Goal: Communication & Community: Answer question/provide support

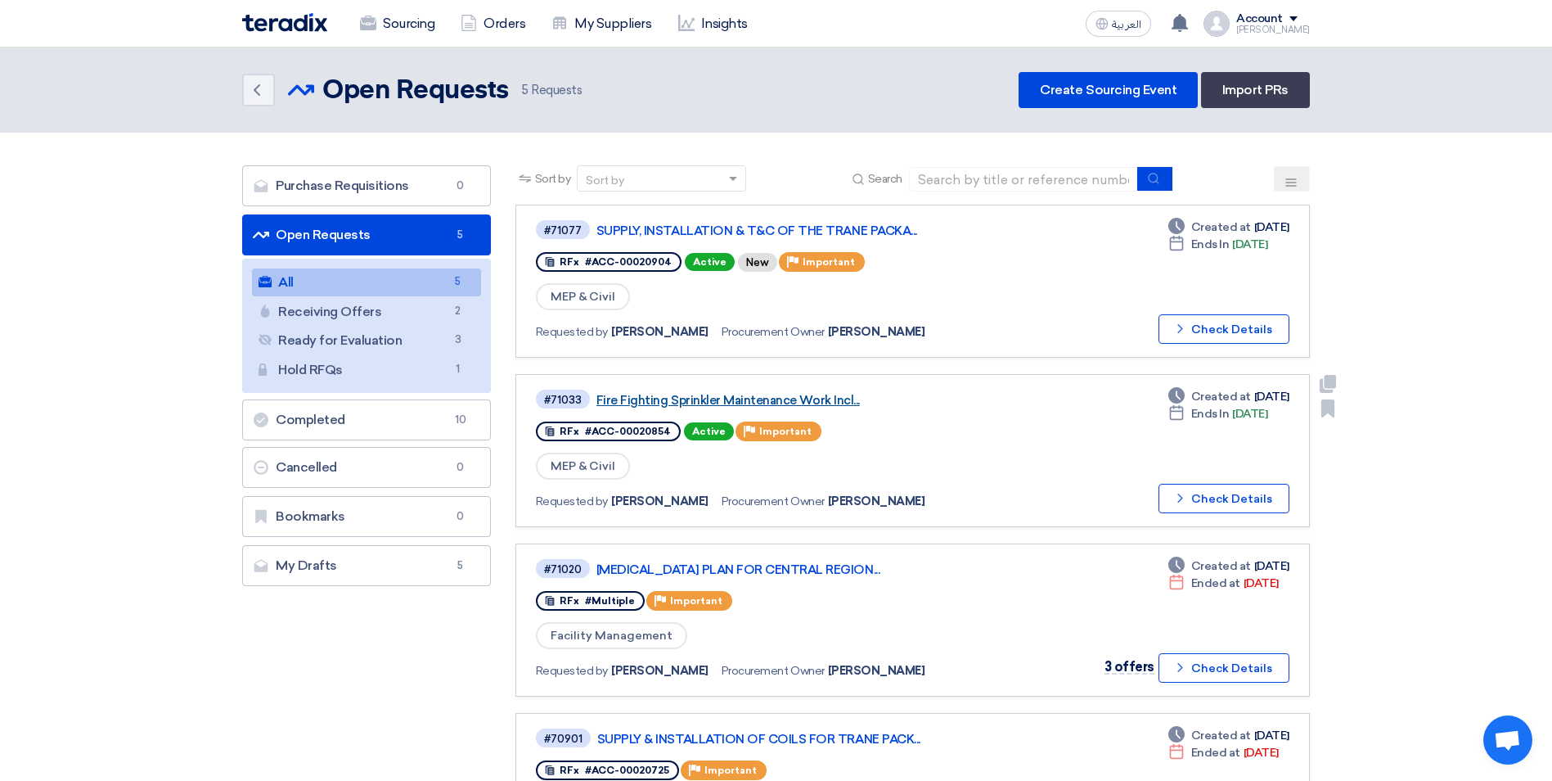
click at [681, 399] on link "Fire Fighting Sprinkler Maintenance Work Incl..." at bounding box center [801, 400] width 409 height 15
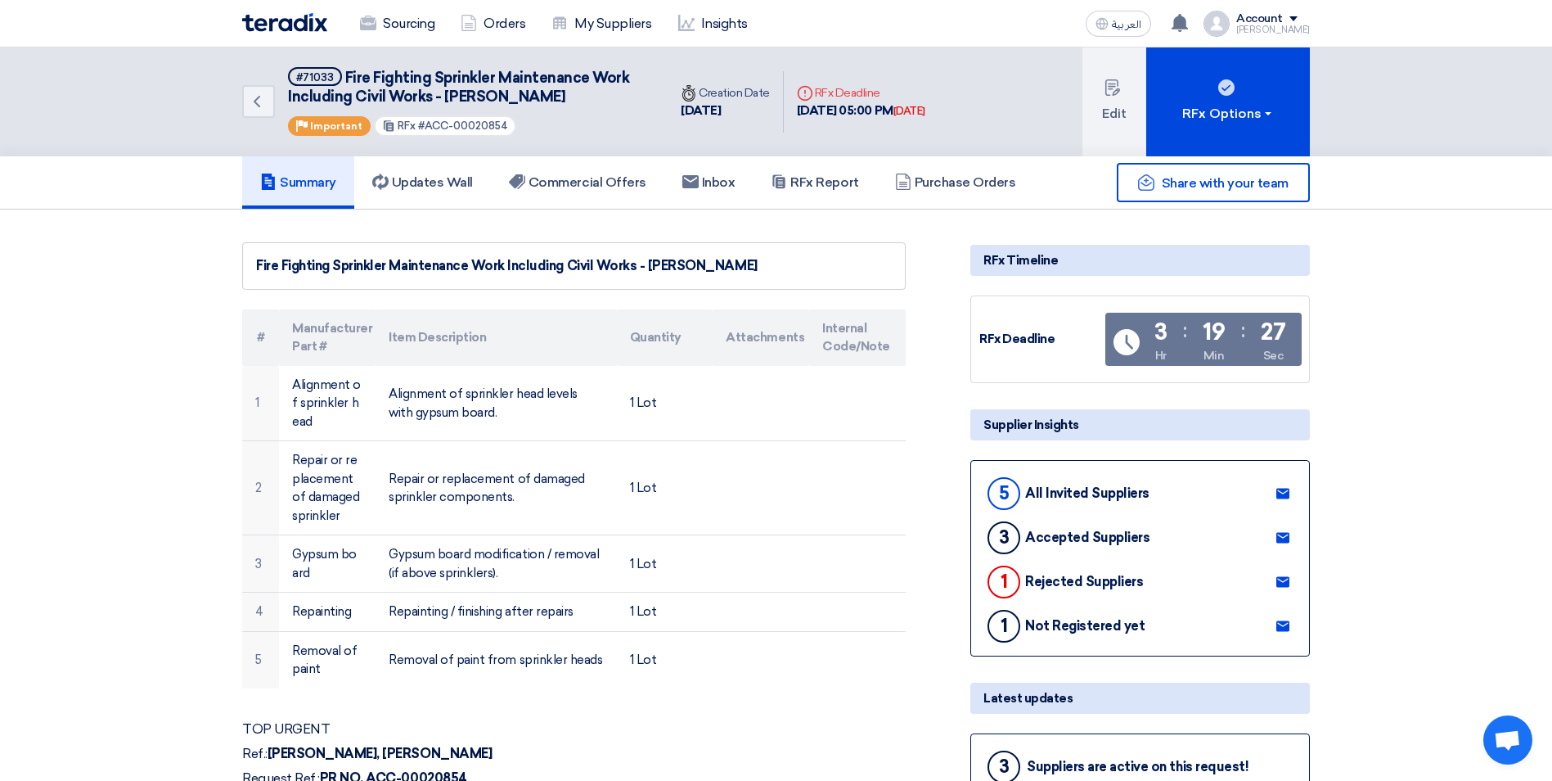
click at [1282, 491] on use at bounding box center [1283, 493] width 13 height 11
click at [599, 178] on h5 "Commercial Offers" at bounding box center [577, 182] width 137 height 16
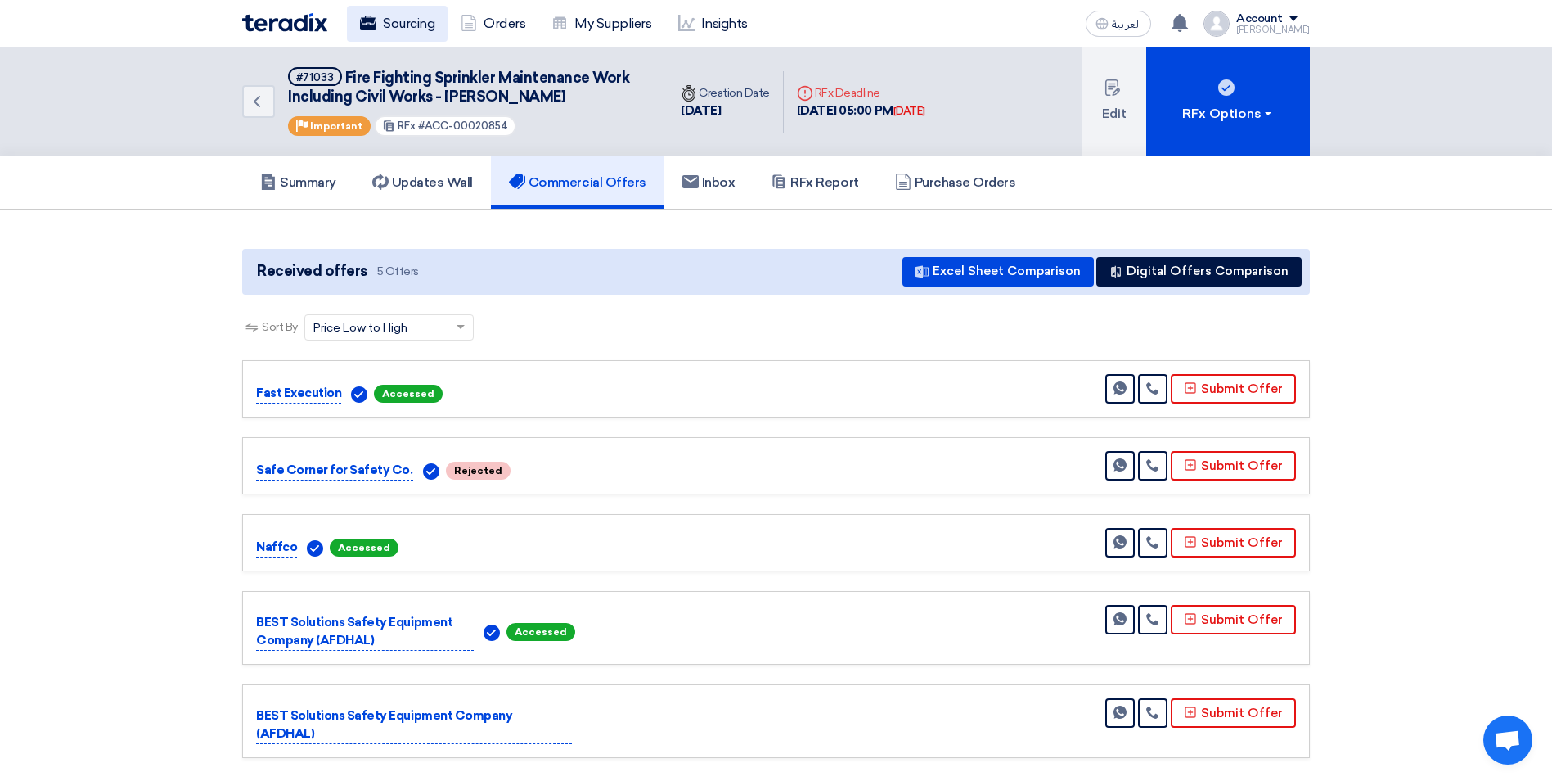
click at [417, 28] on link "Sourcing" at bounding box center [397, 24] width 101 height 36
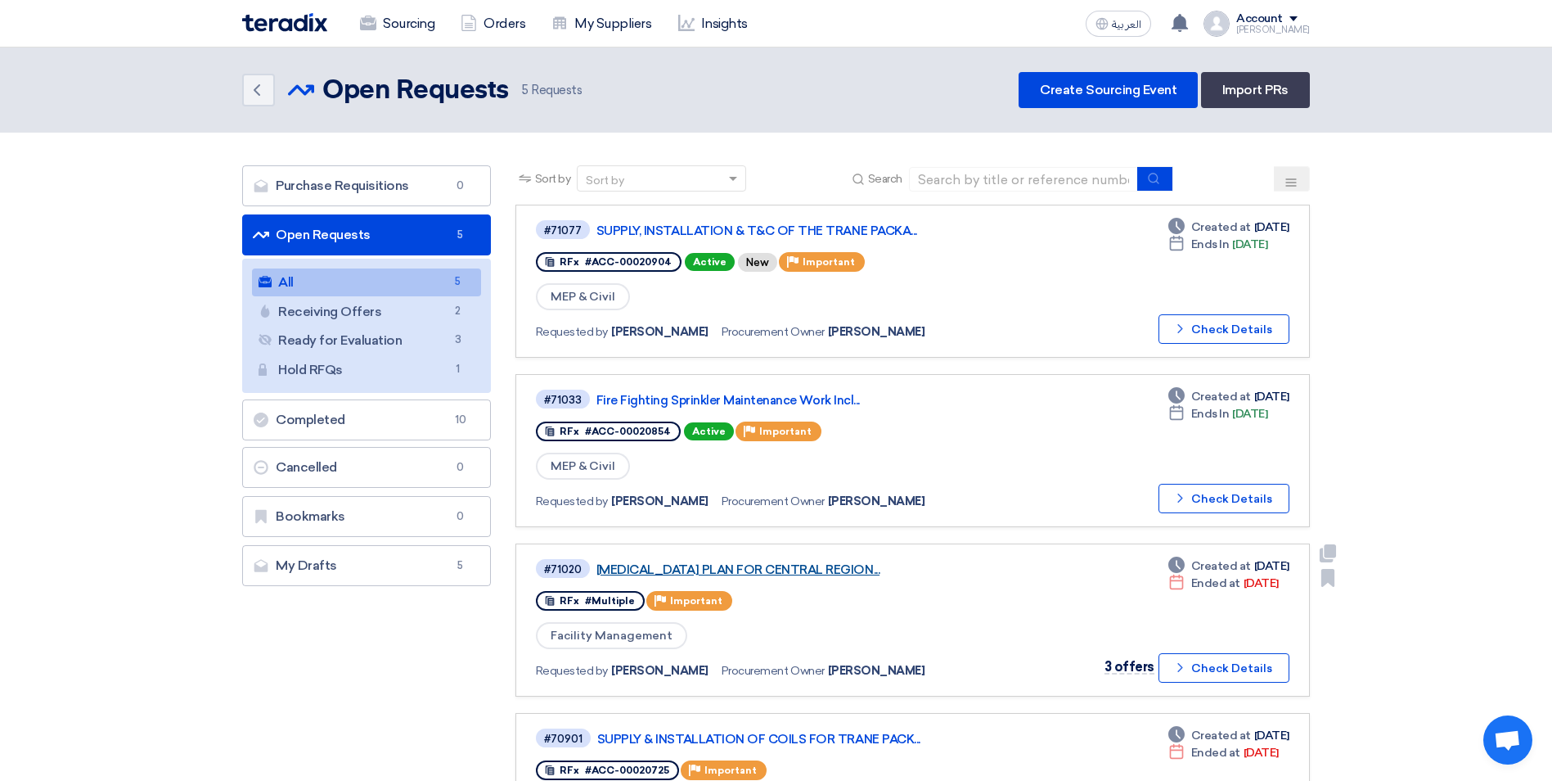
click at [814, 565] on link "[MEDICAL_DATA] PLAN FOR CENTRAL REGION..." at bounding box center [801, 569] width 409 height 15
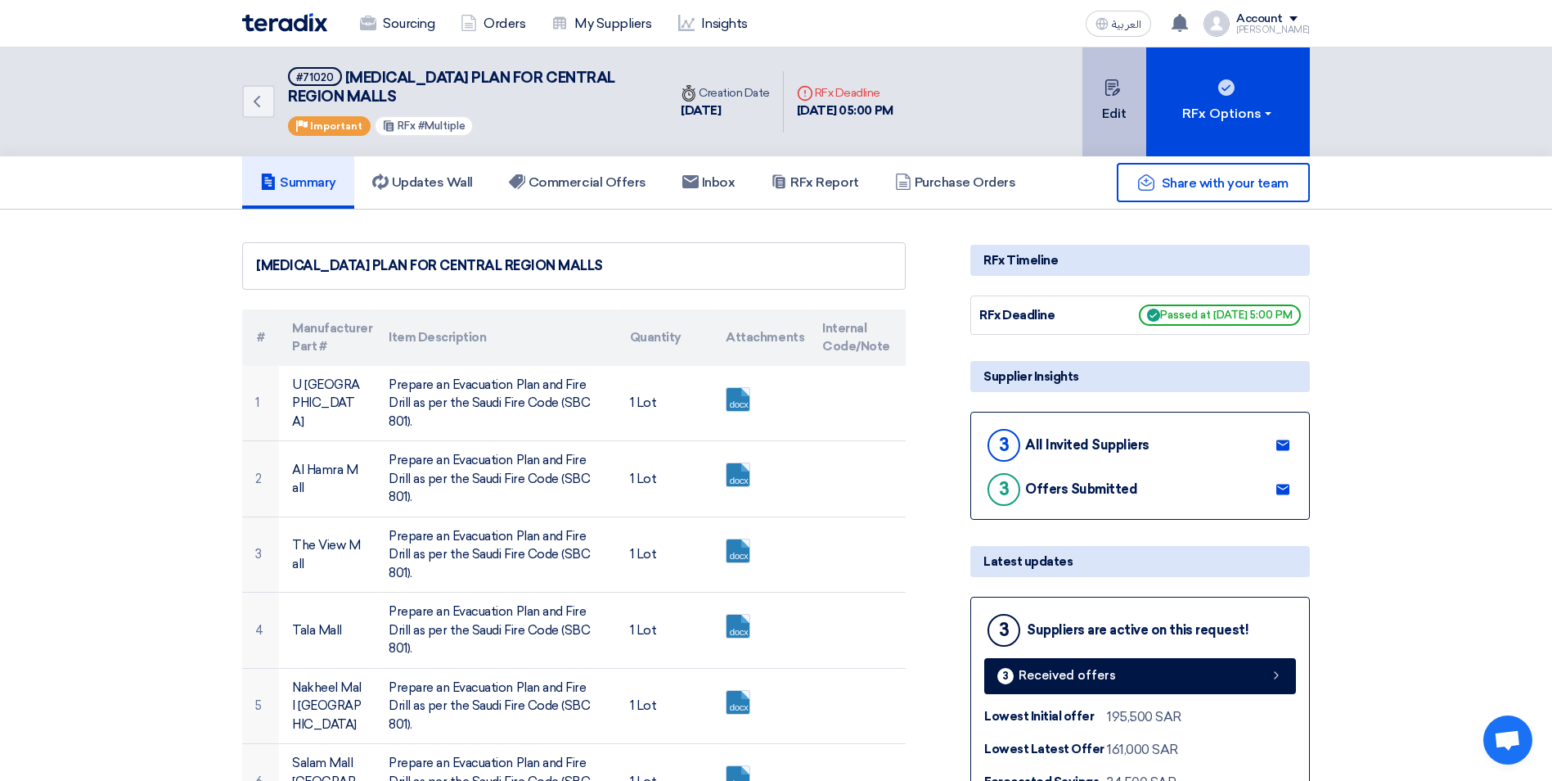
click at [1108, 124] on button "Edit" at bounding box center [1115, 101] width 64 height 109
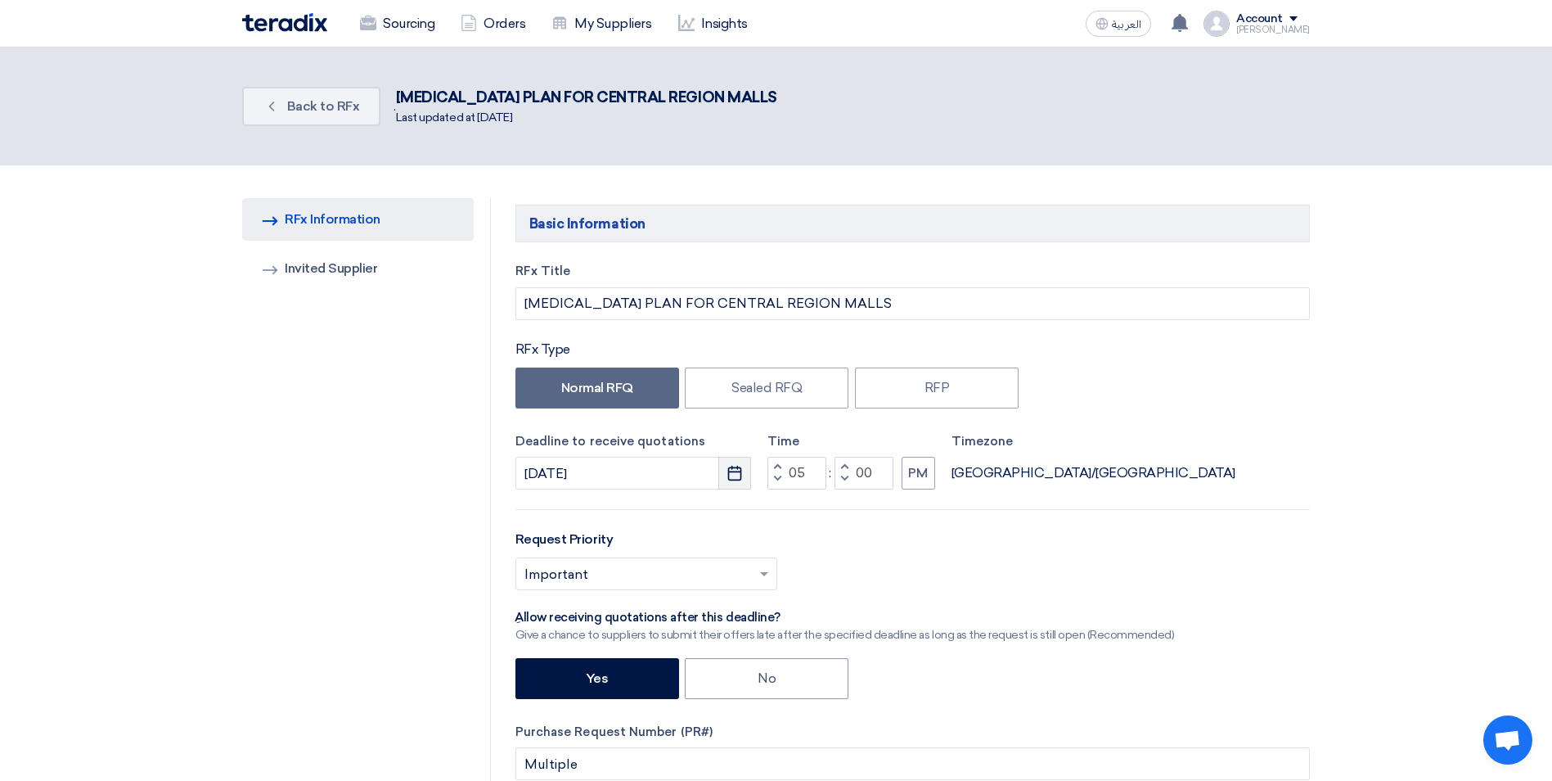
click at [741, 477] on use "button" at bounding box center [735, 473] width 14 height 15
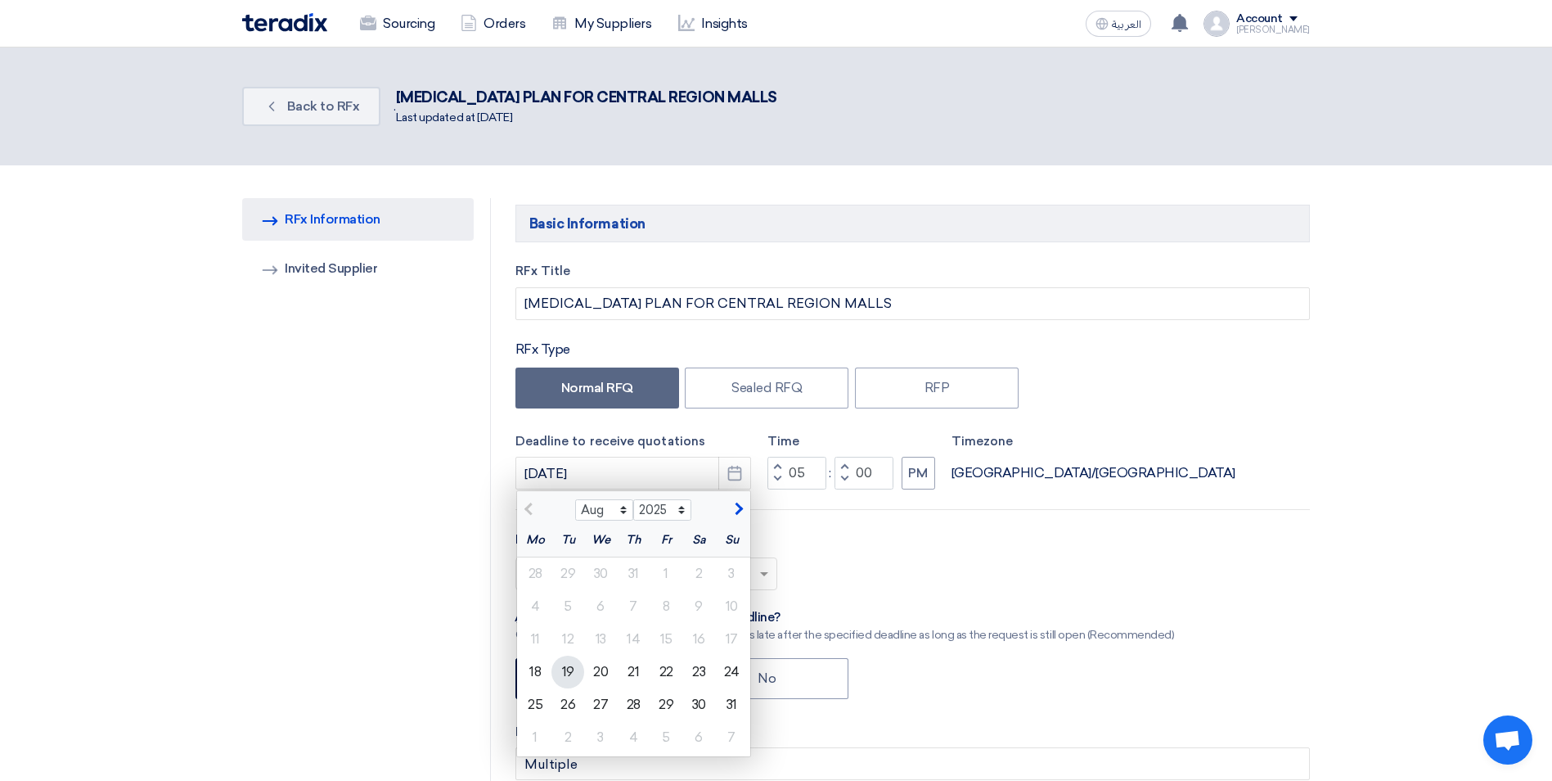
click at [576, 678] on div "19" at bounding box center [568, 671] width 33 height 33
type input "[DATE]"
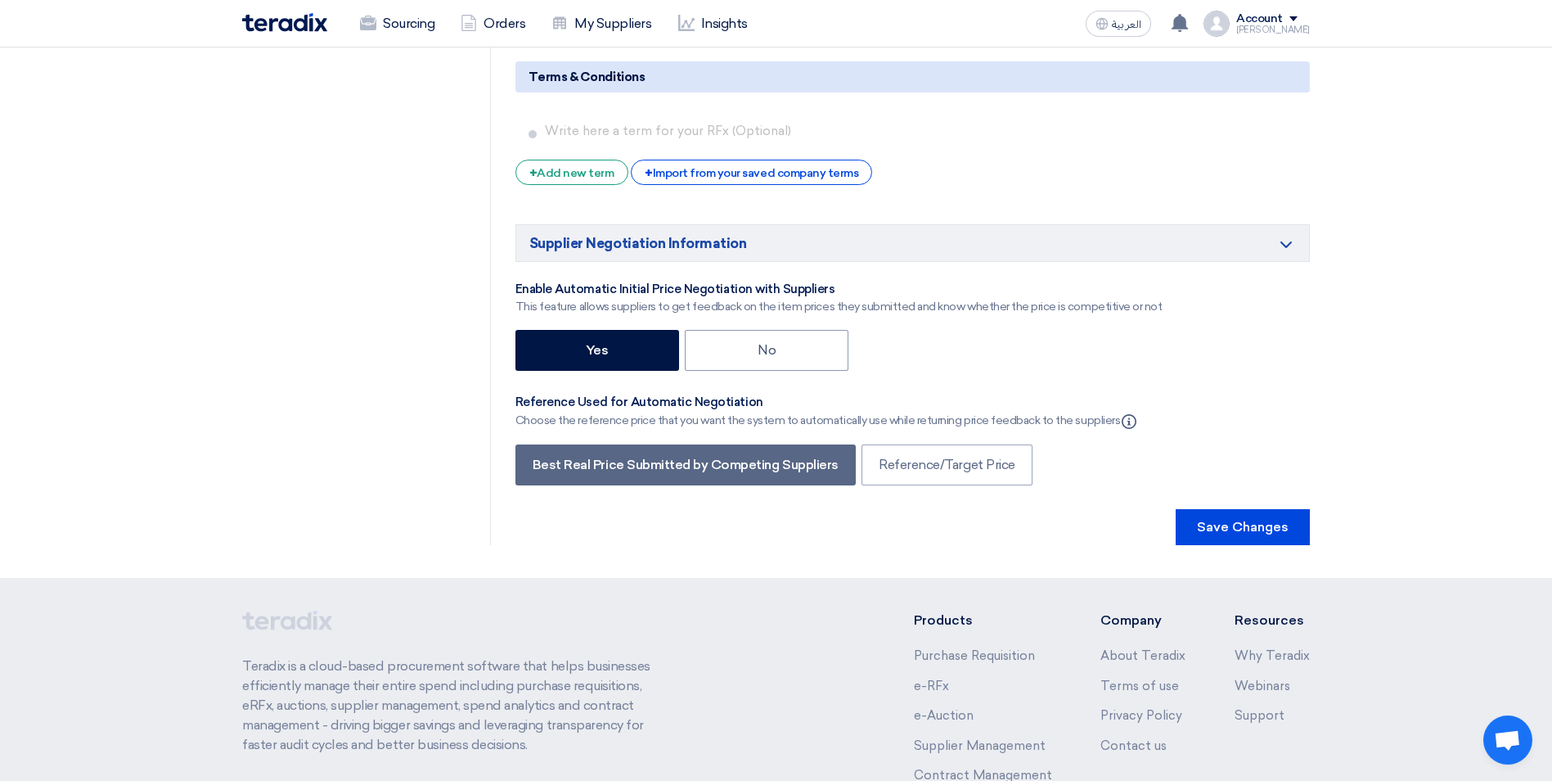
scroll to position [3255, 0]
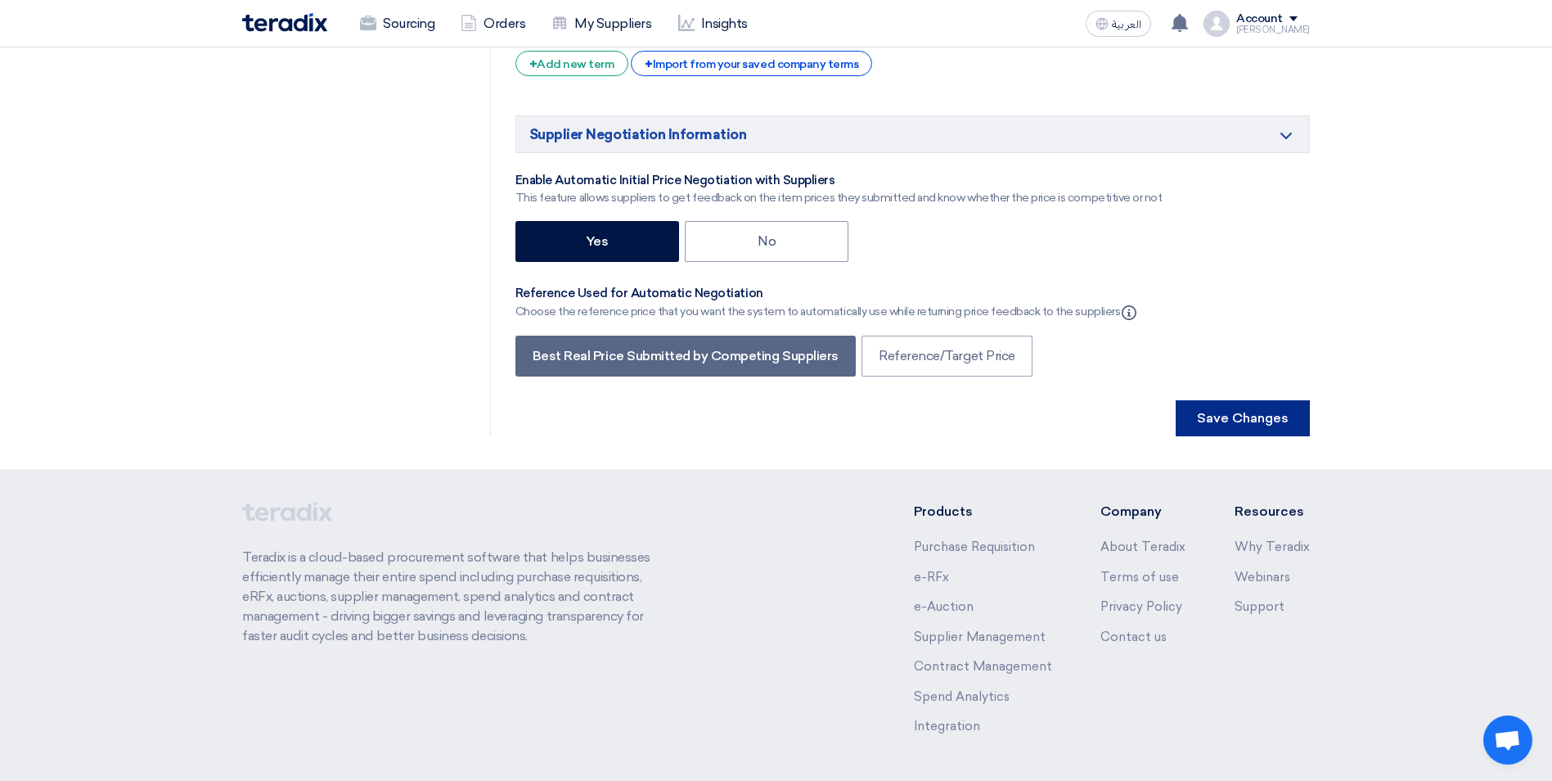
click at [1233, 400] on button "Save Changes" at bounding box center [1243, 418] width 134 height 36
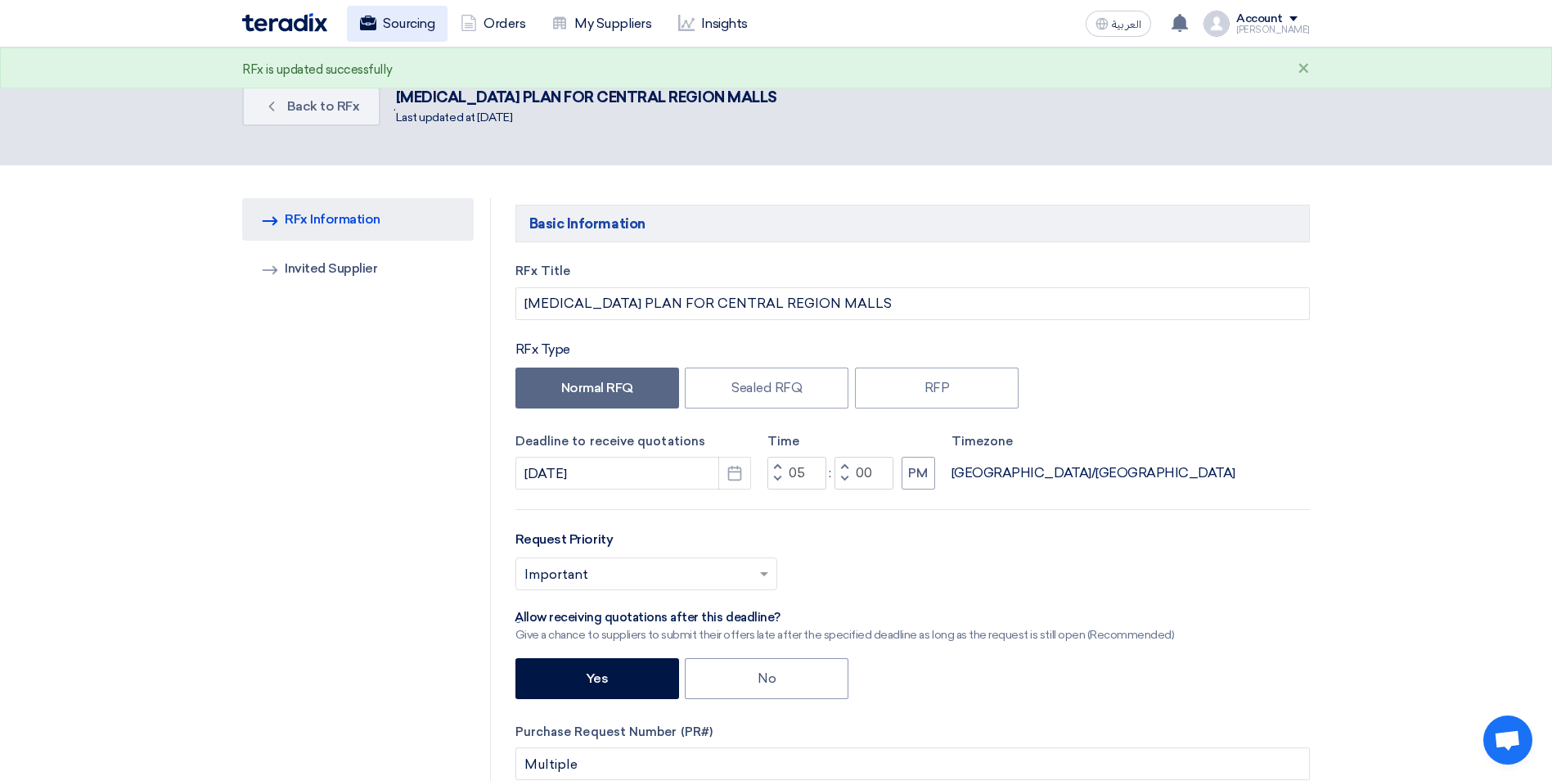
click at [416, 31] on link "Sourcing" at bounding box center [397, 24] width 101 height 36
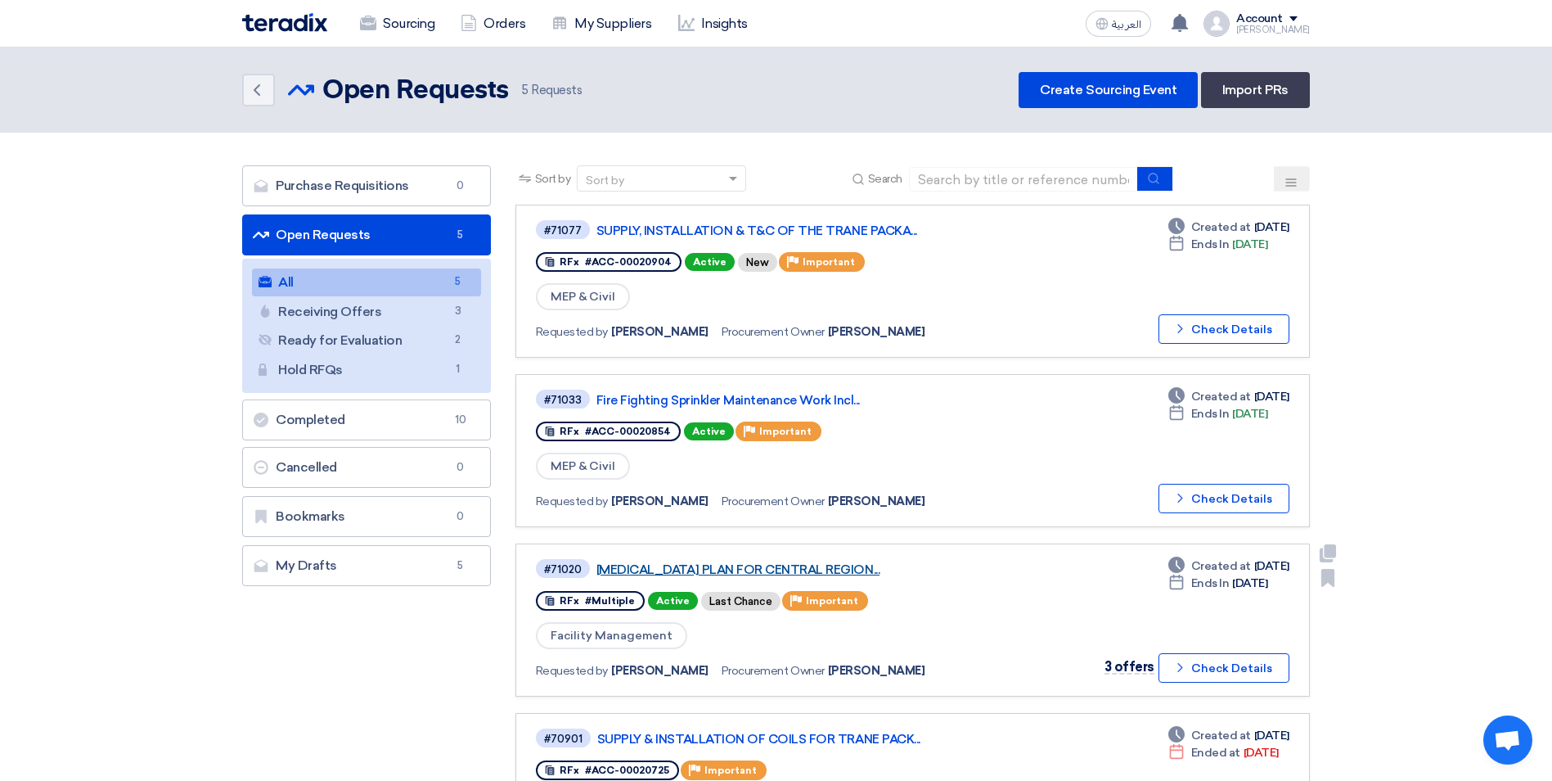
click at [853, 571] on link "[MEDICAL_DATA] PLAN FOR CENTRAL REGION..." at bounding box center [801, 569] width 409 height 15
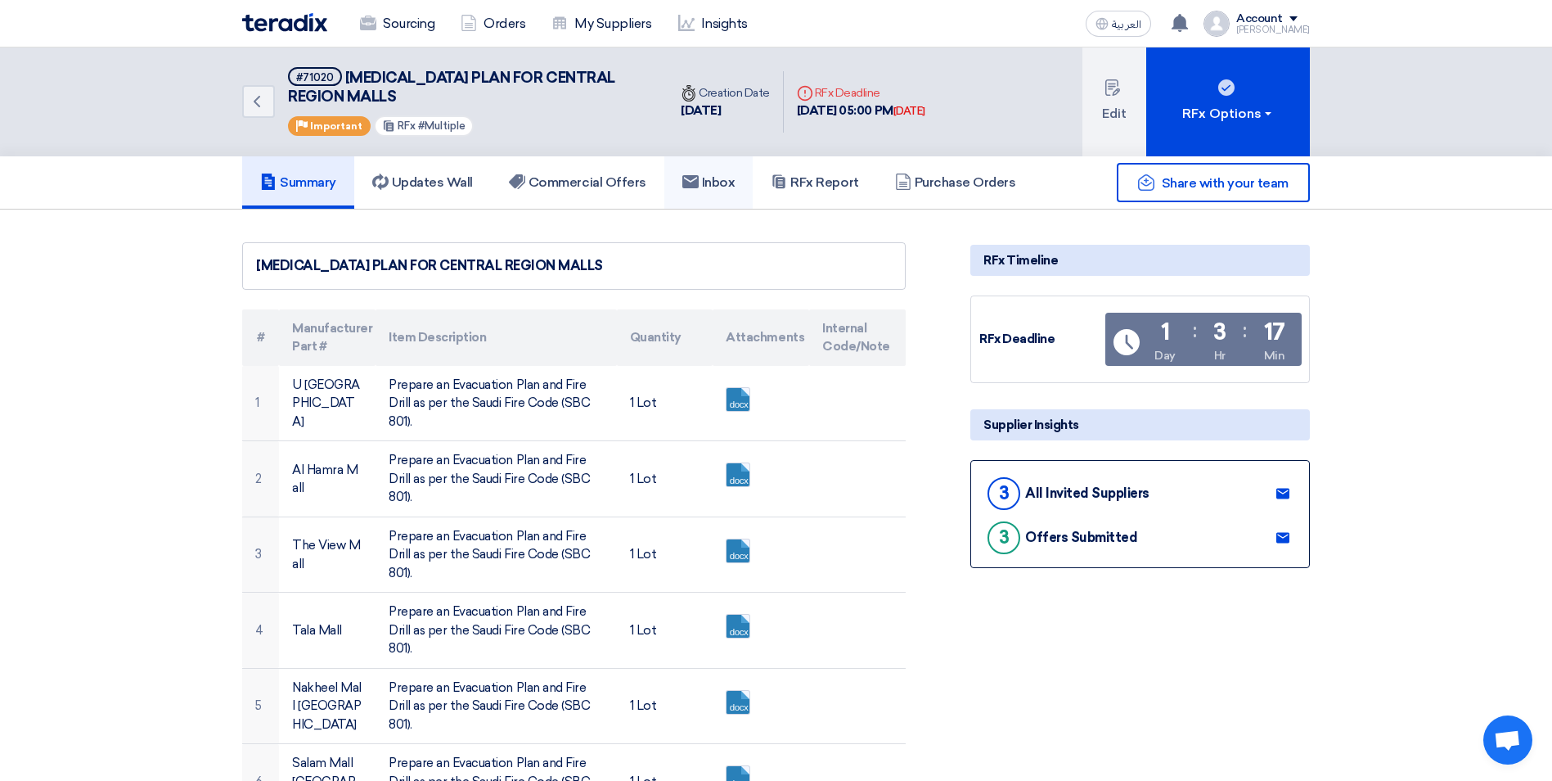
click at [708, 182] on h5 "Inbox" at bounding box center [708, 182] width 53 height 16
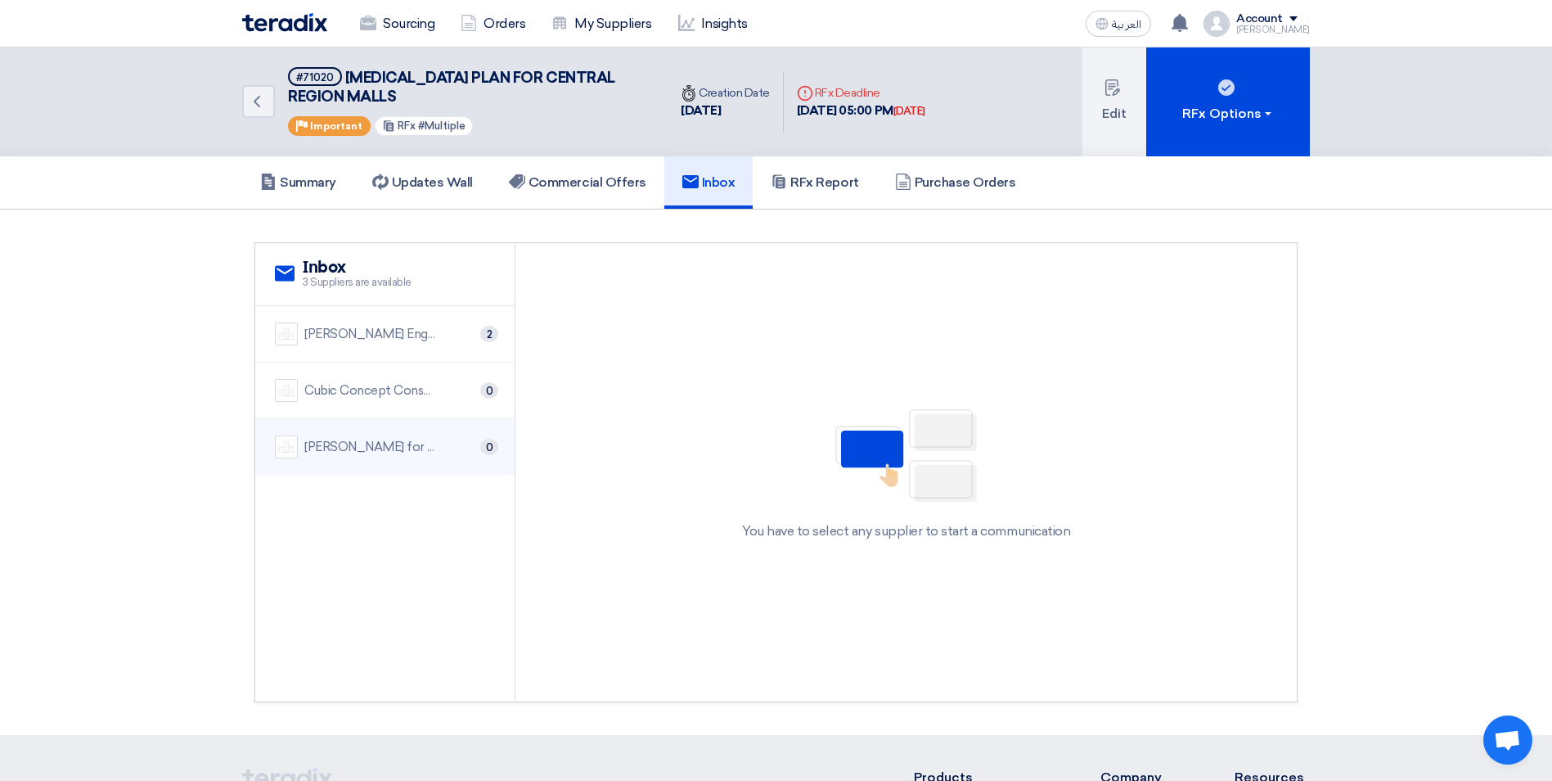
click at [413, 442] on div "[PERSON_NAME] for security and safety" at bounding box center [369, 447] width 131 height 19
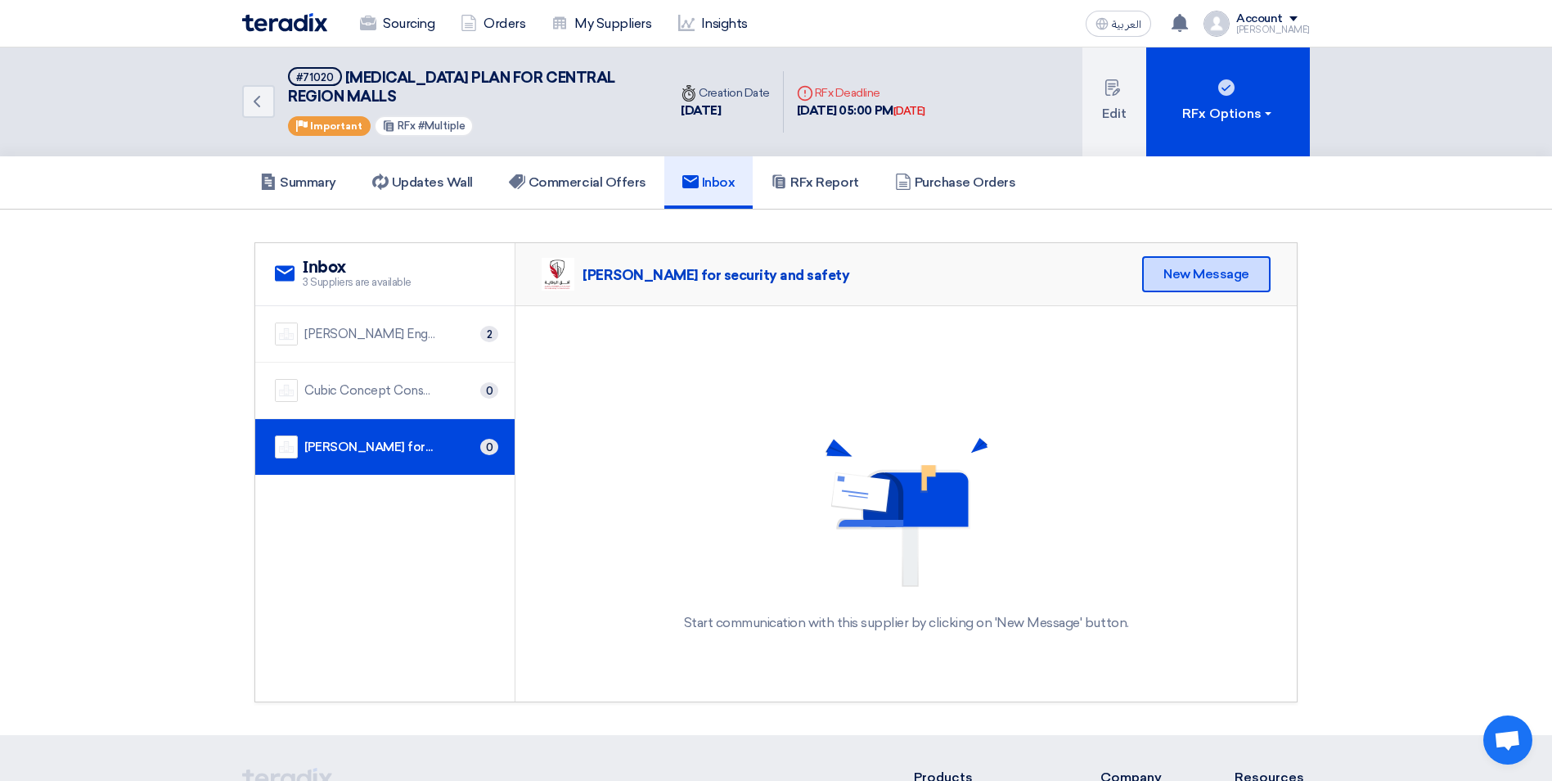
click at [1167, 281] on div "New Message" at bounding box center [1206, 274] width 128 height 36
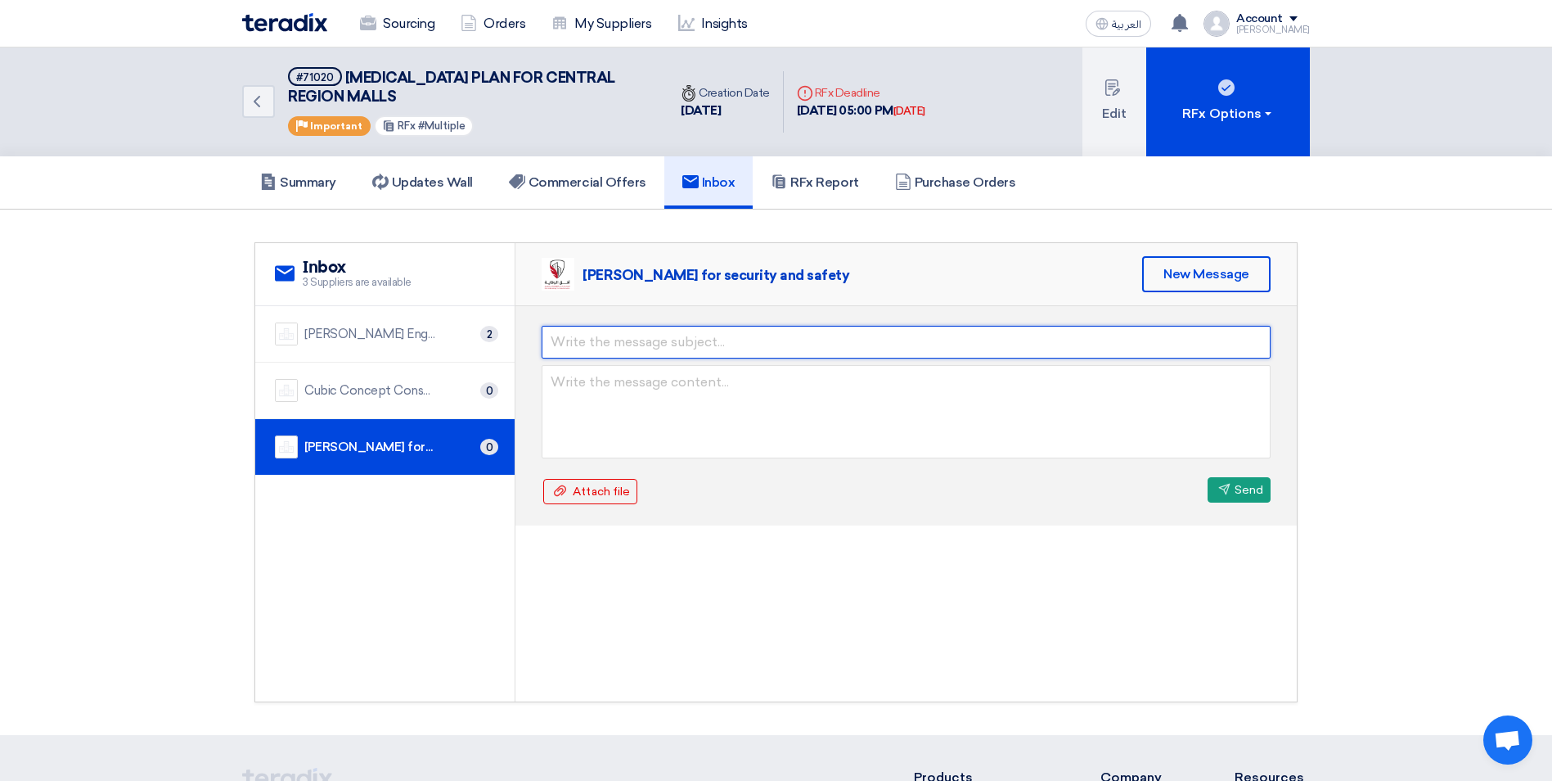
click at [652, 345] on input "text" at bounding box center [906, 342] width 729 height 33
type input "Submission deadline extended"
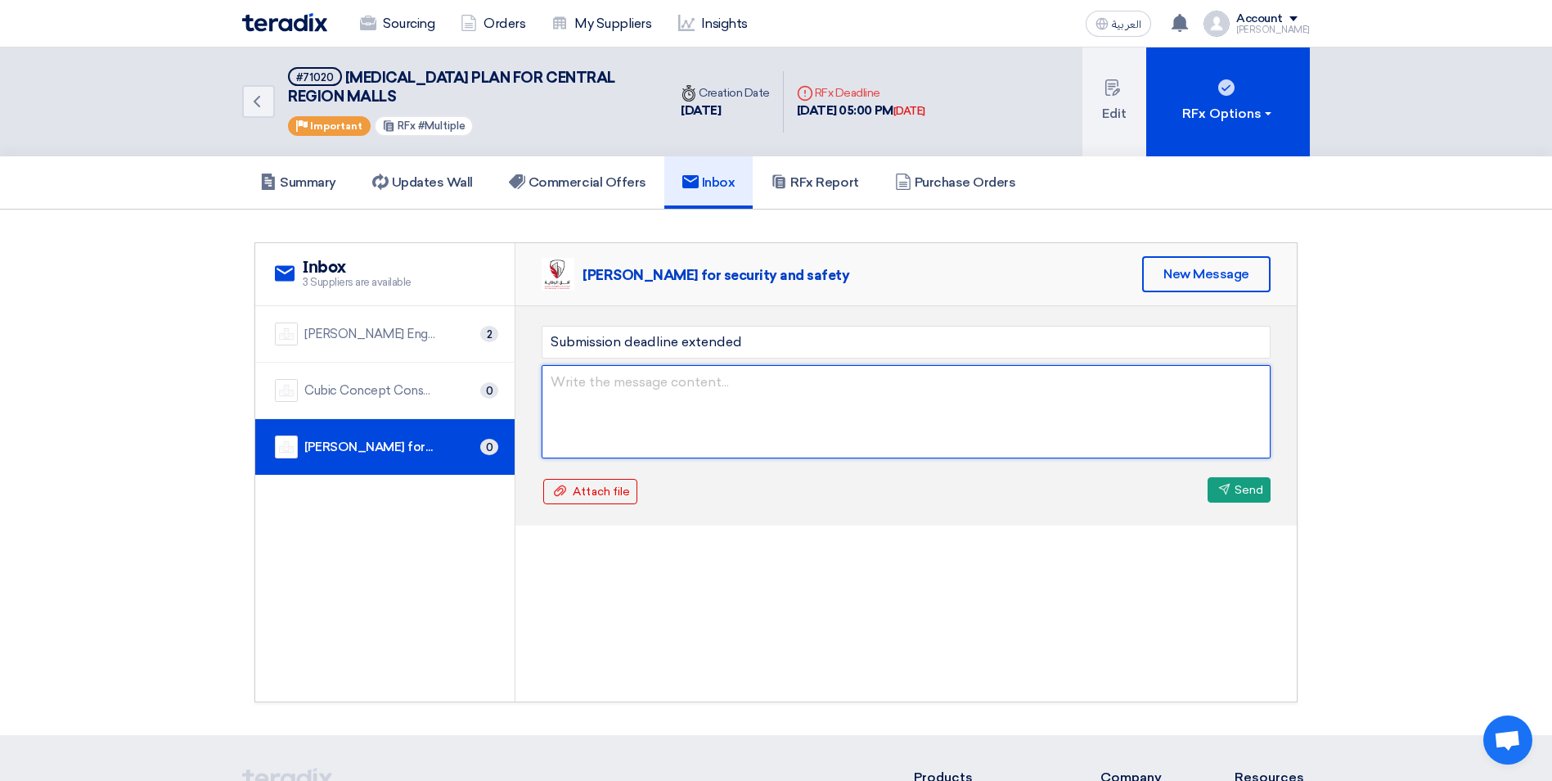
click at [636, 381] on textarea at bounding box center [906, 411] width 729 height 93
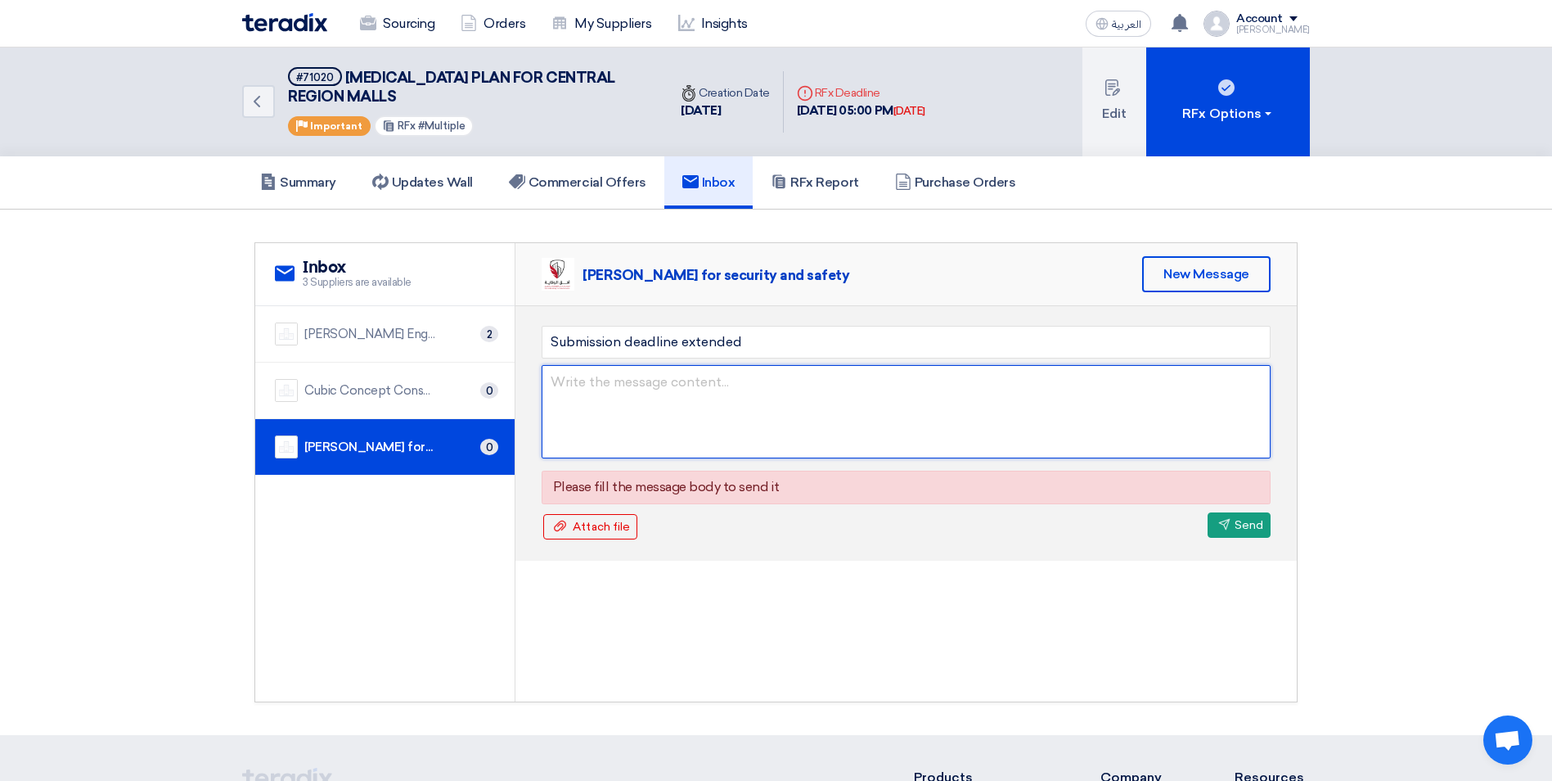
click at [651, 383] on textarea at bounding box center [906, 411] width 729 height 93
paste textarea "Dear, I have extended the deadline until [DATE], 5 PM. Please resubmit your pro…"
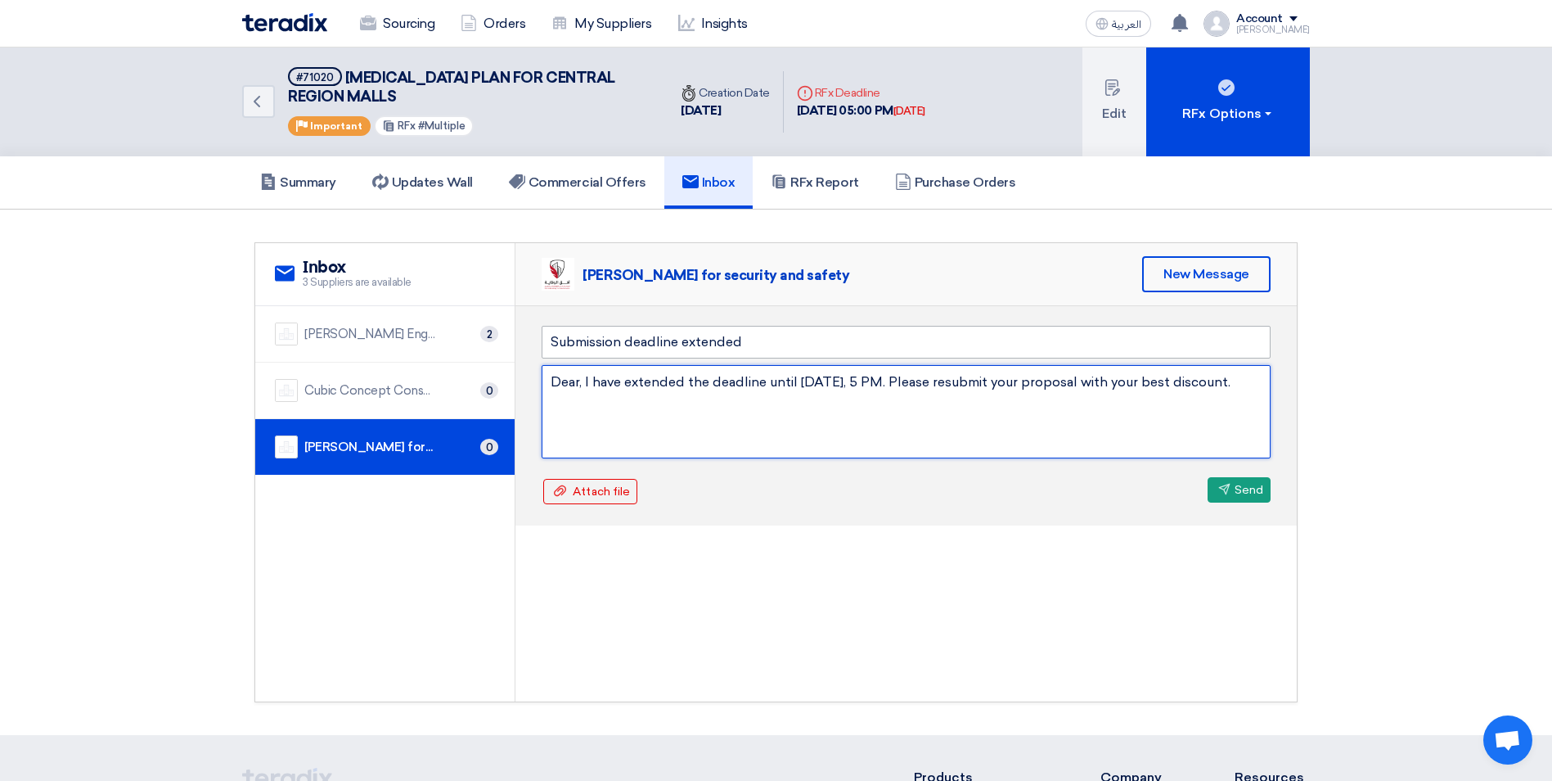
type textarea "Dear, I have extended the deadline until [DATE], 5 PM. Please resubmit your pro…"
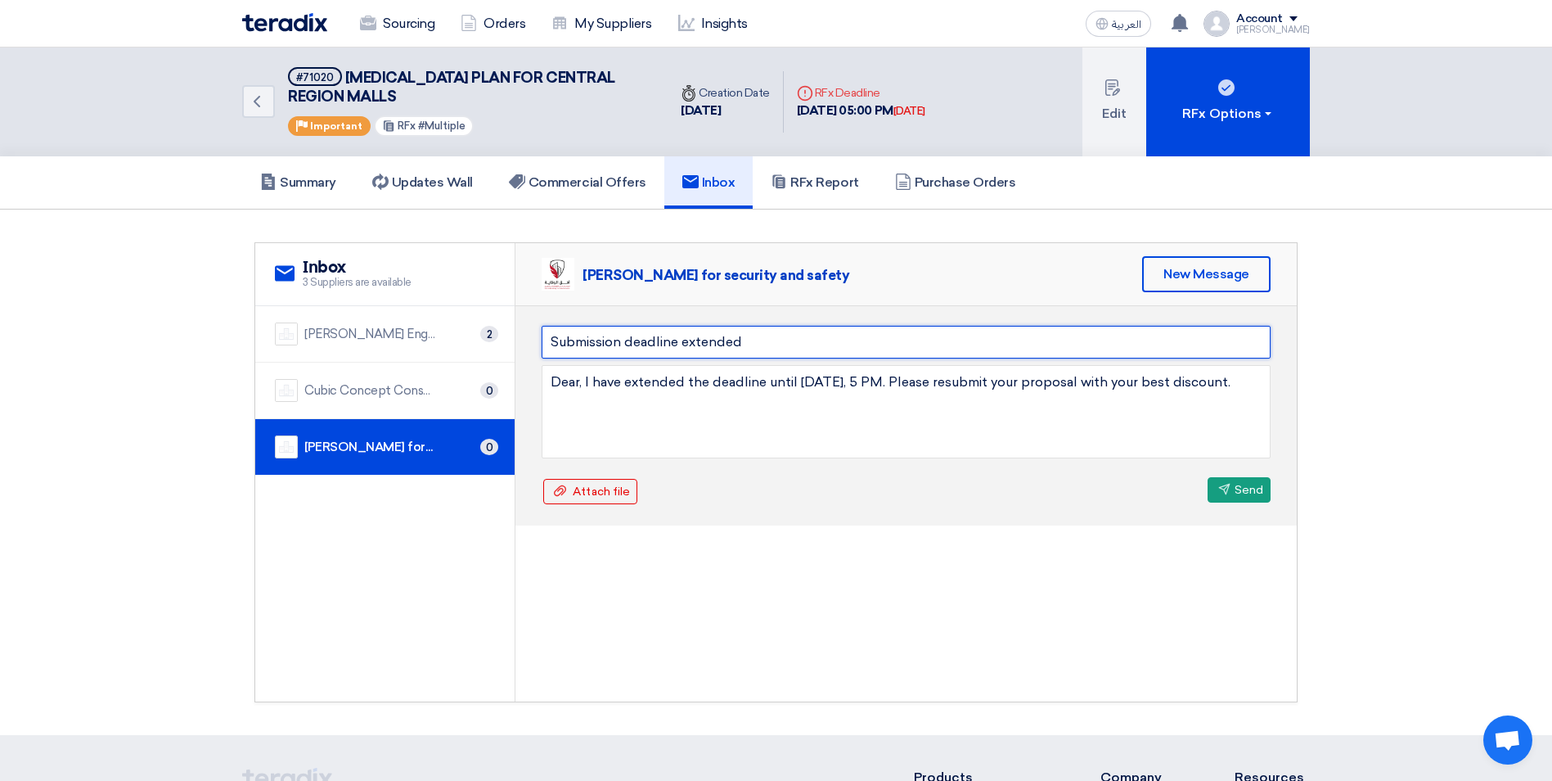
click at [748, 340] on input "Submission deadline extended" at bounding box center [906, 342] width 729 height 33
click at [831, 340] on input "Submission deadline extended, discount" at bounding box center [906, 342] width 729 height 33
type input "Submission deadline extended, discounted price"
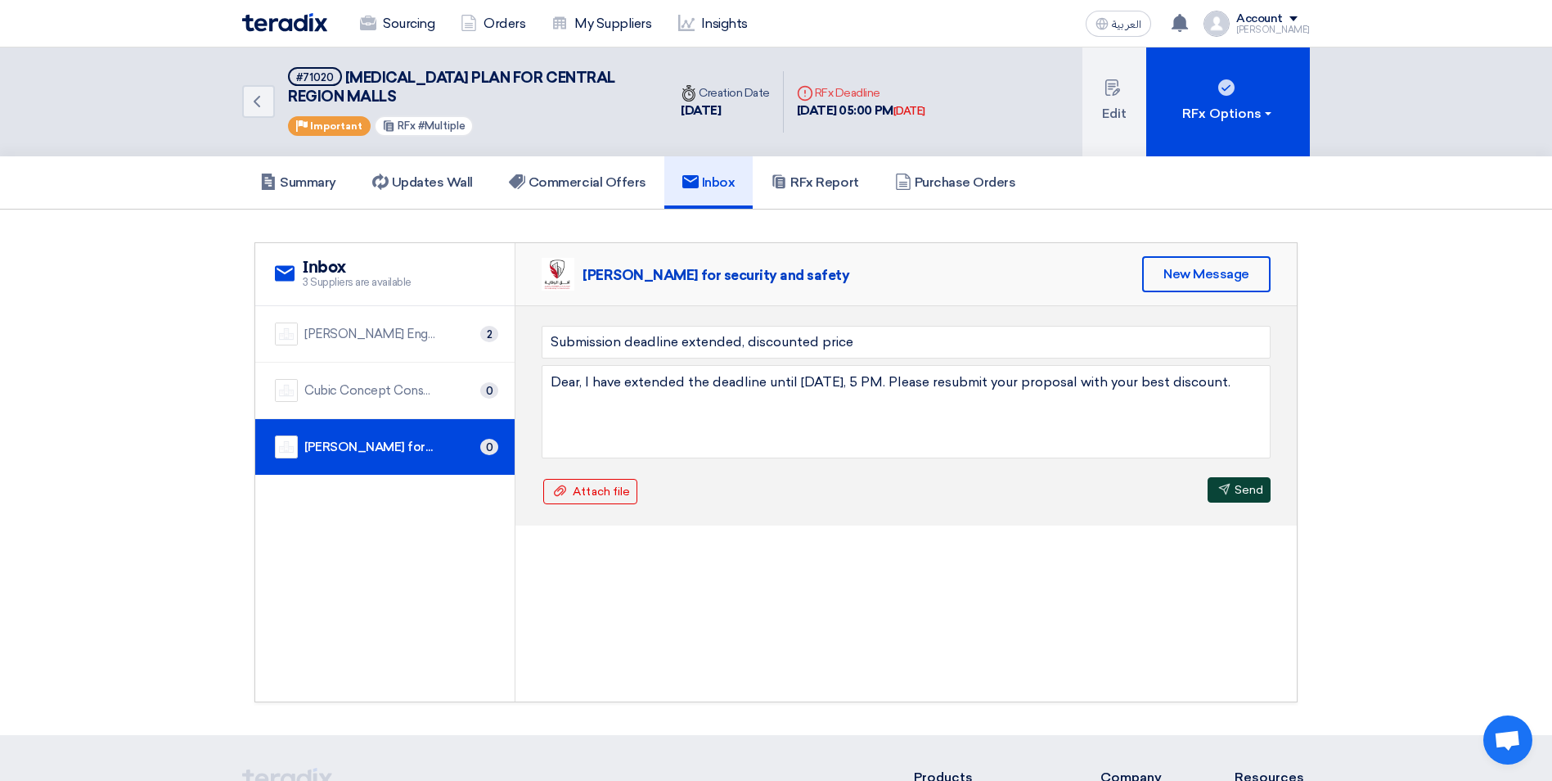
click at [1227, 490] on icon "Send" at bounding box center [1225, 489] width 12 height 12
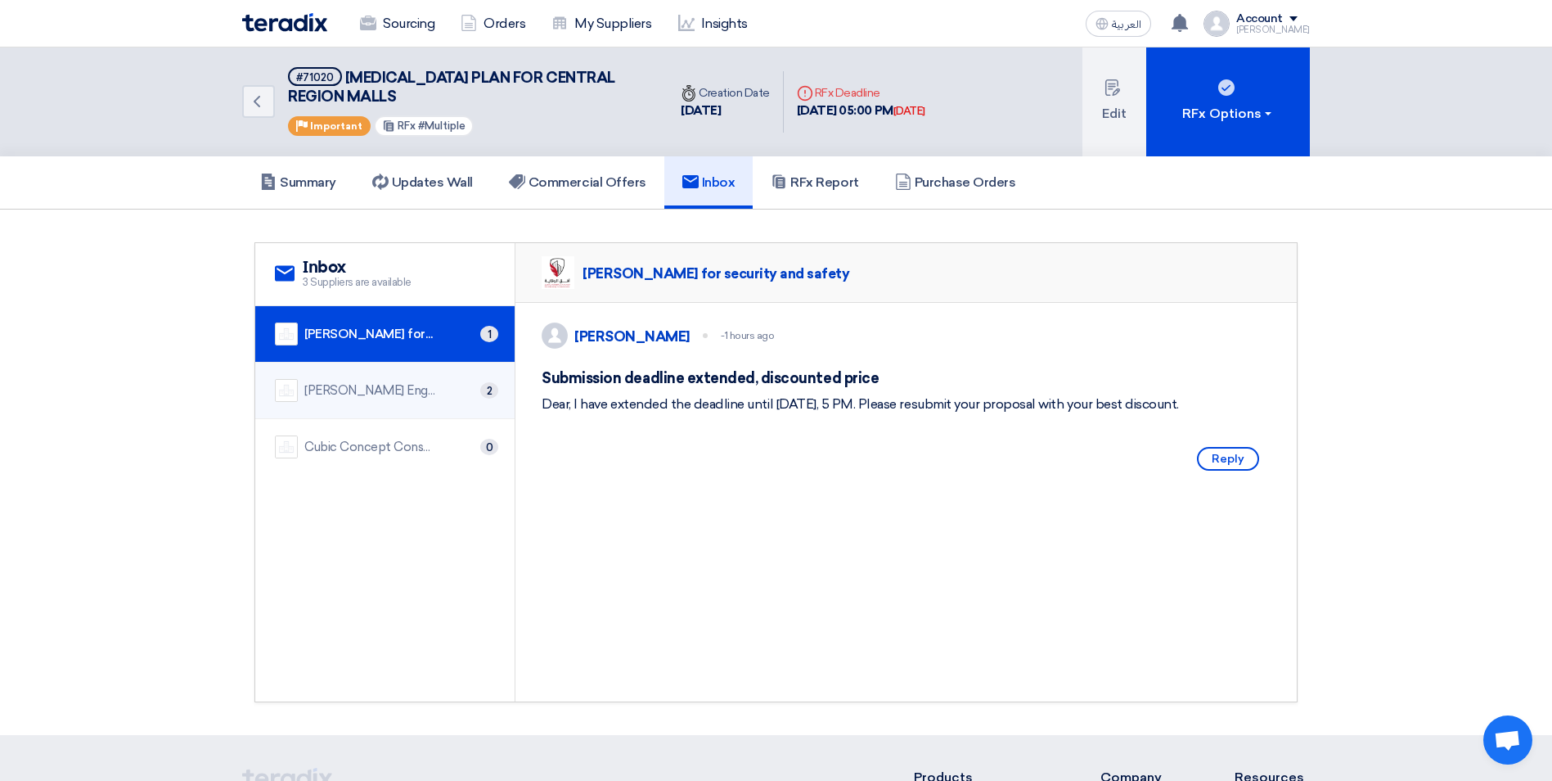
click at [361, 396] on div "[PERSON_NAME] Engineering Consultancy Office" at bounding box center [369, 390] width 131 height 19
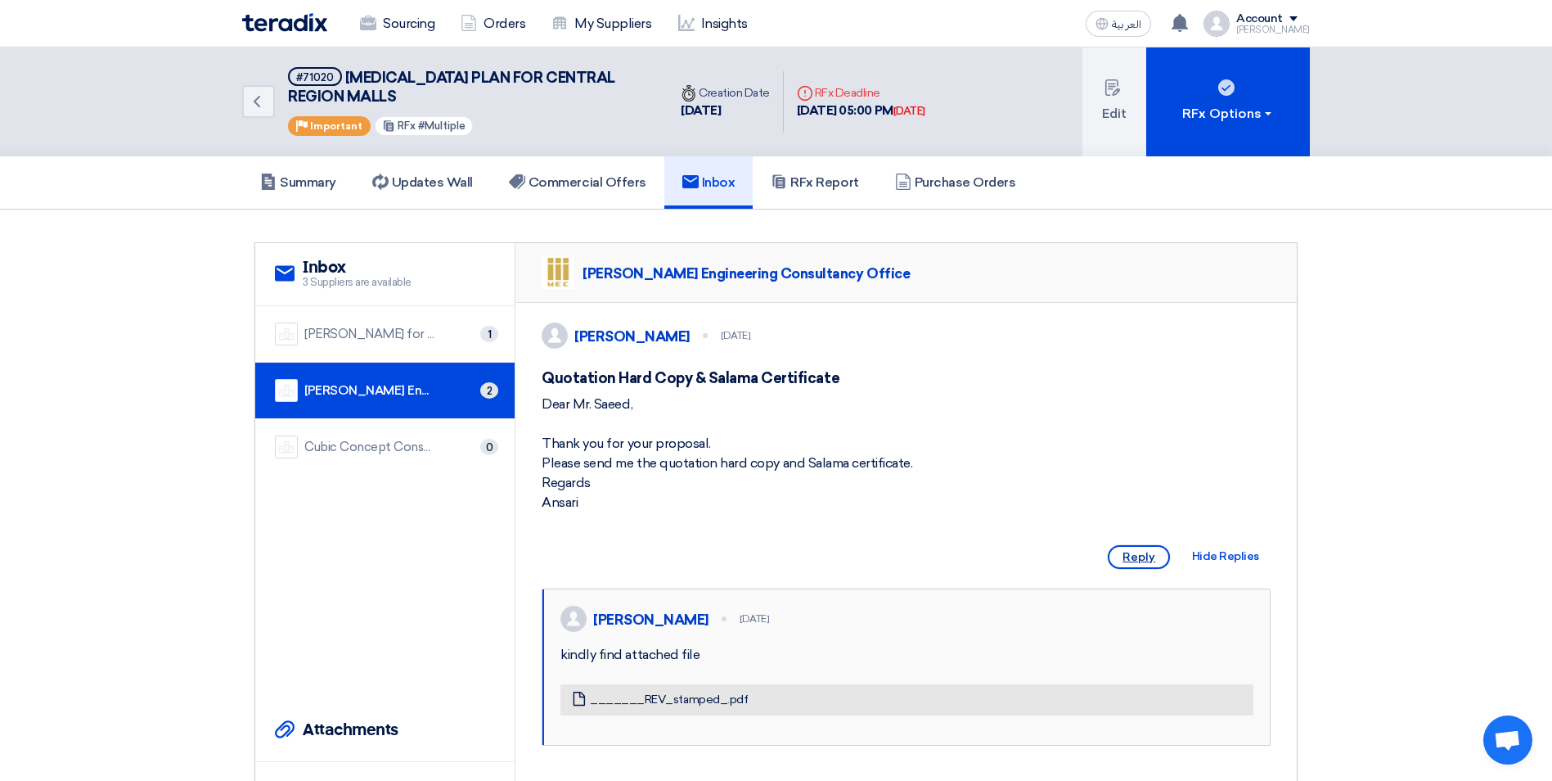
click at [1144, 569] on span "Reply" at bounding box center [1139, 557] width 62 height 24
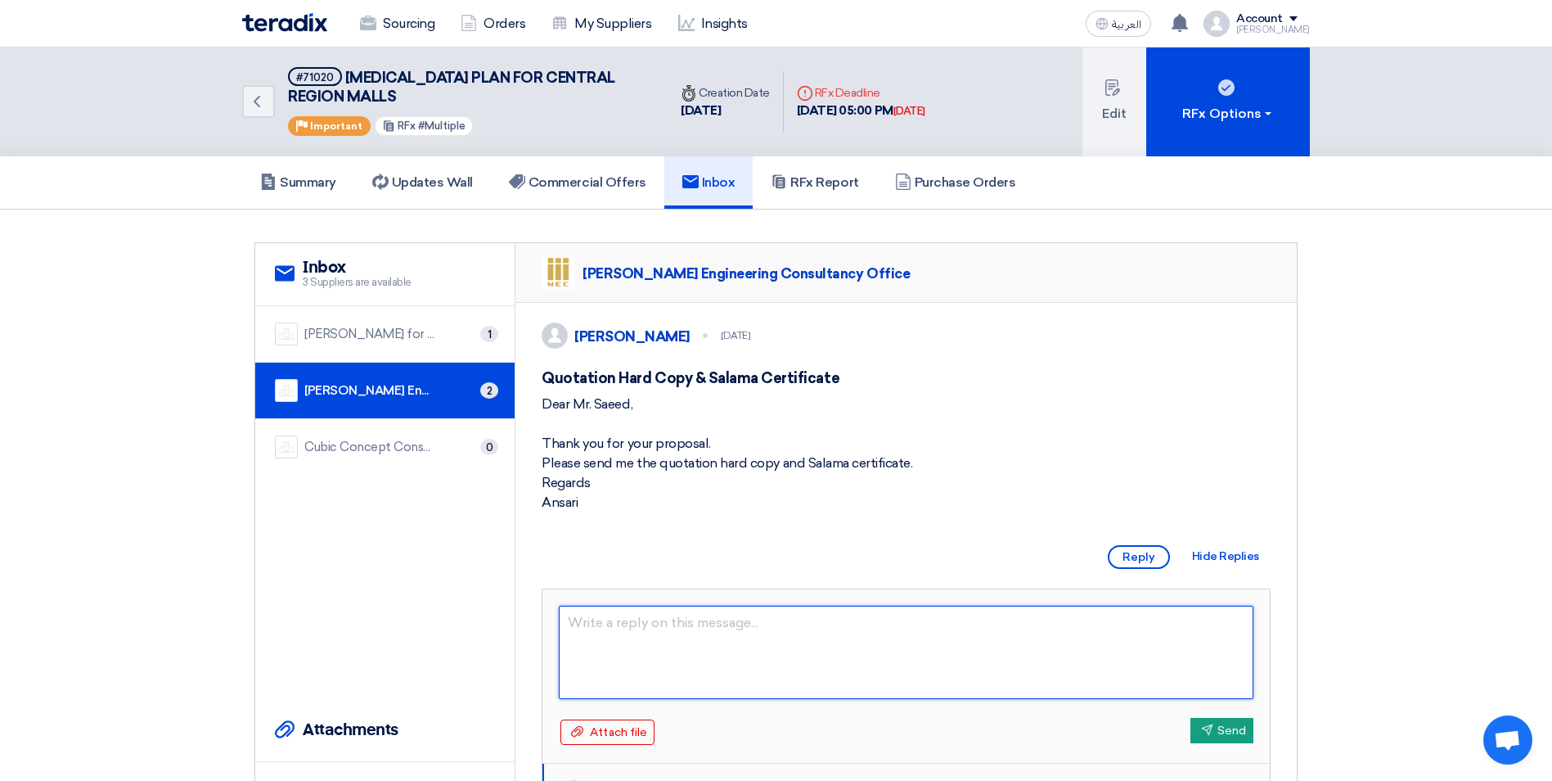
click at [680, 653] on textarea at bounding box center [906, 652] width 695 height 93
paste textarea "Dear, I have extended the deadline until [DATE], 5 PM. Please resubmit your pro…"
click at [604, 644] on textarea "Dear, I have extended the deadline until [DATE], 5 PM. Please resubmit your pro…" at bounding box center [906, 652] width 695 height 93
type textarea "Dear, I have extended the deadline until [DATE], 5 PM. Please resubmit your pro…"
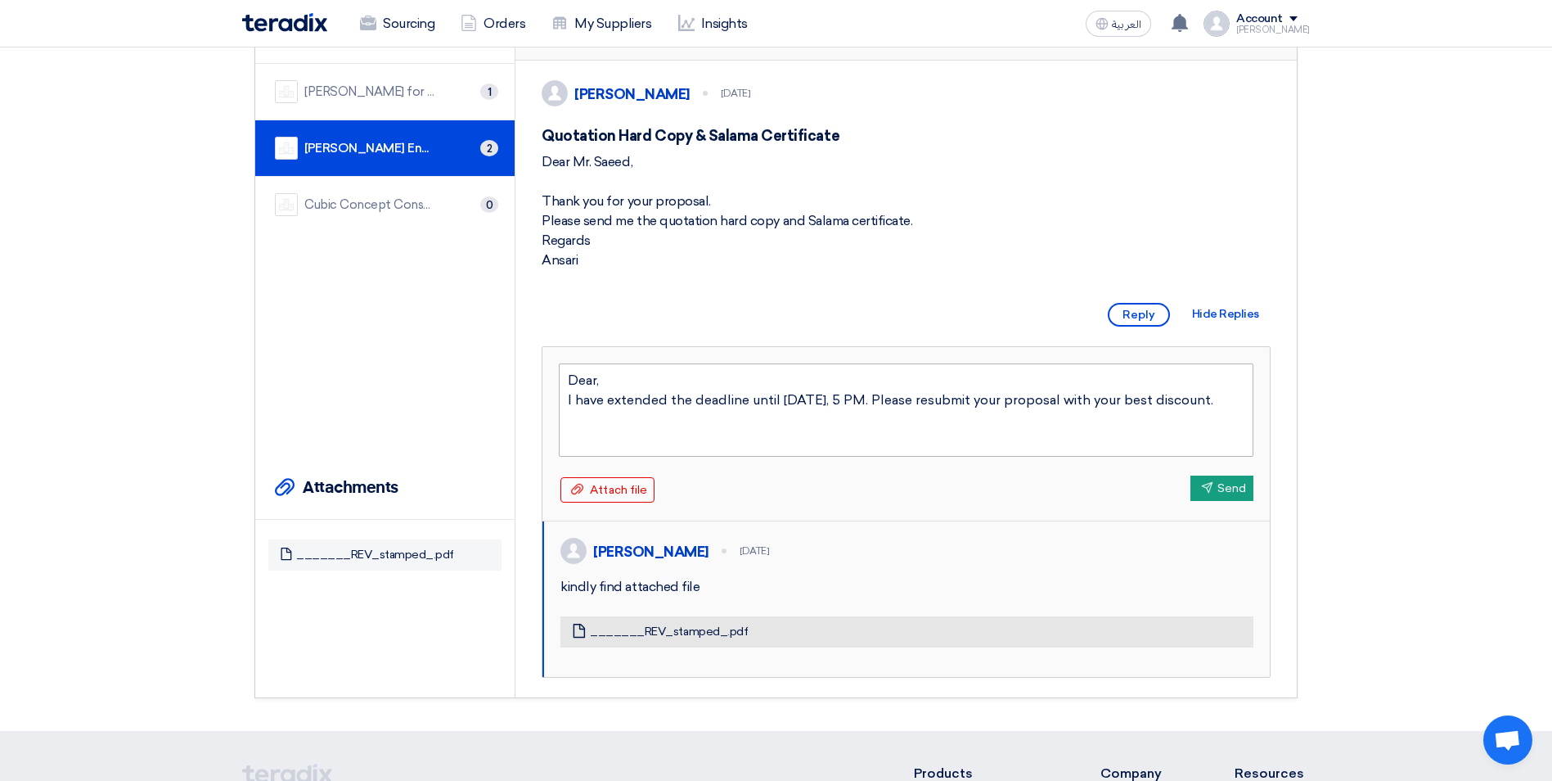
scroll to position [246, 0]
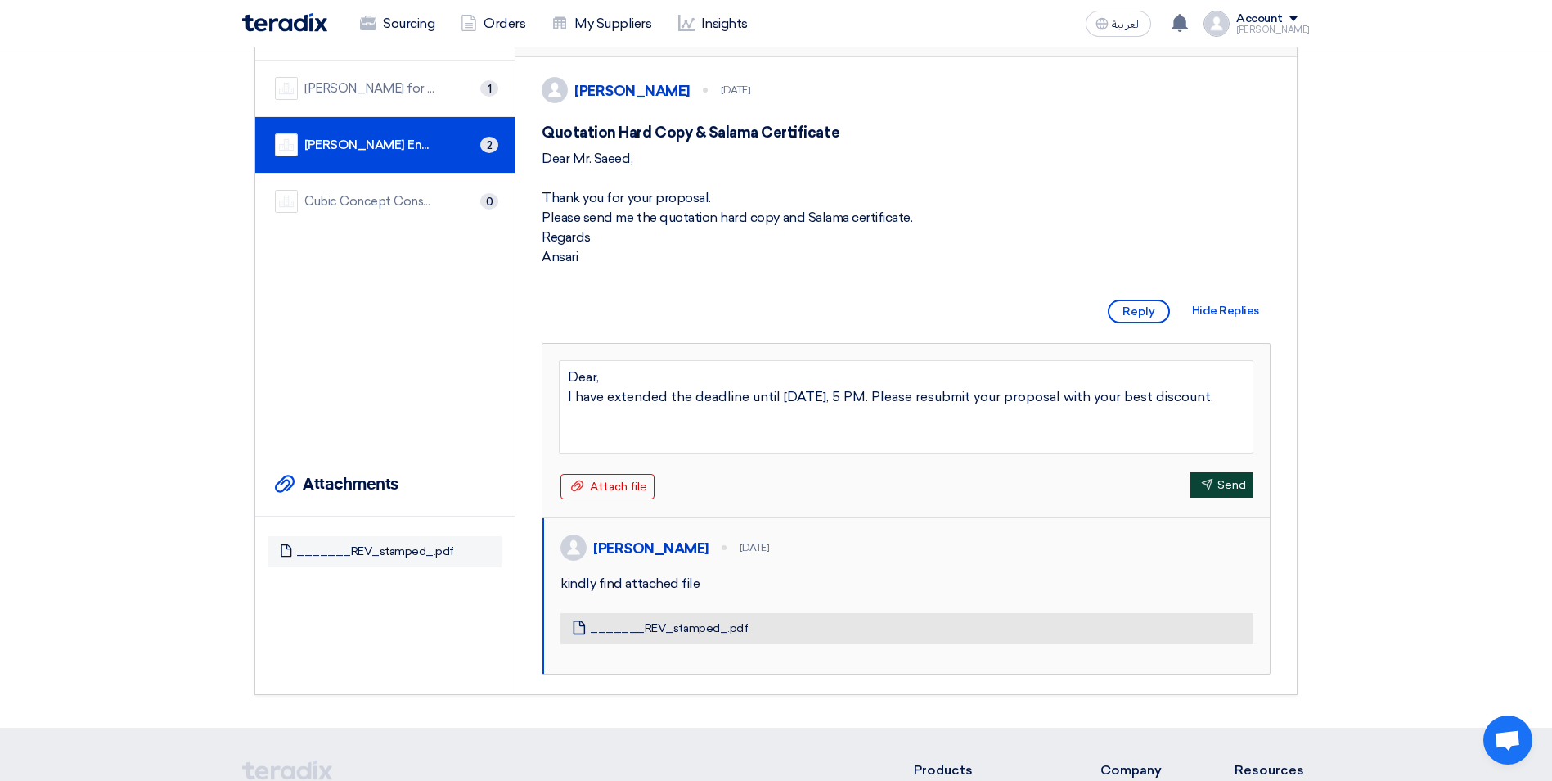
click at [1233, 498] on button "Send Send" at bounding box center [1222, 484] width 63 height 25
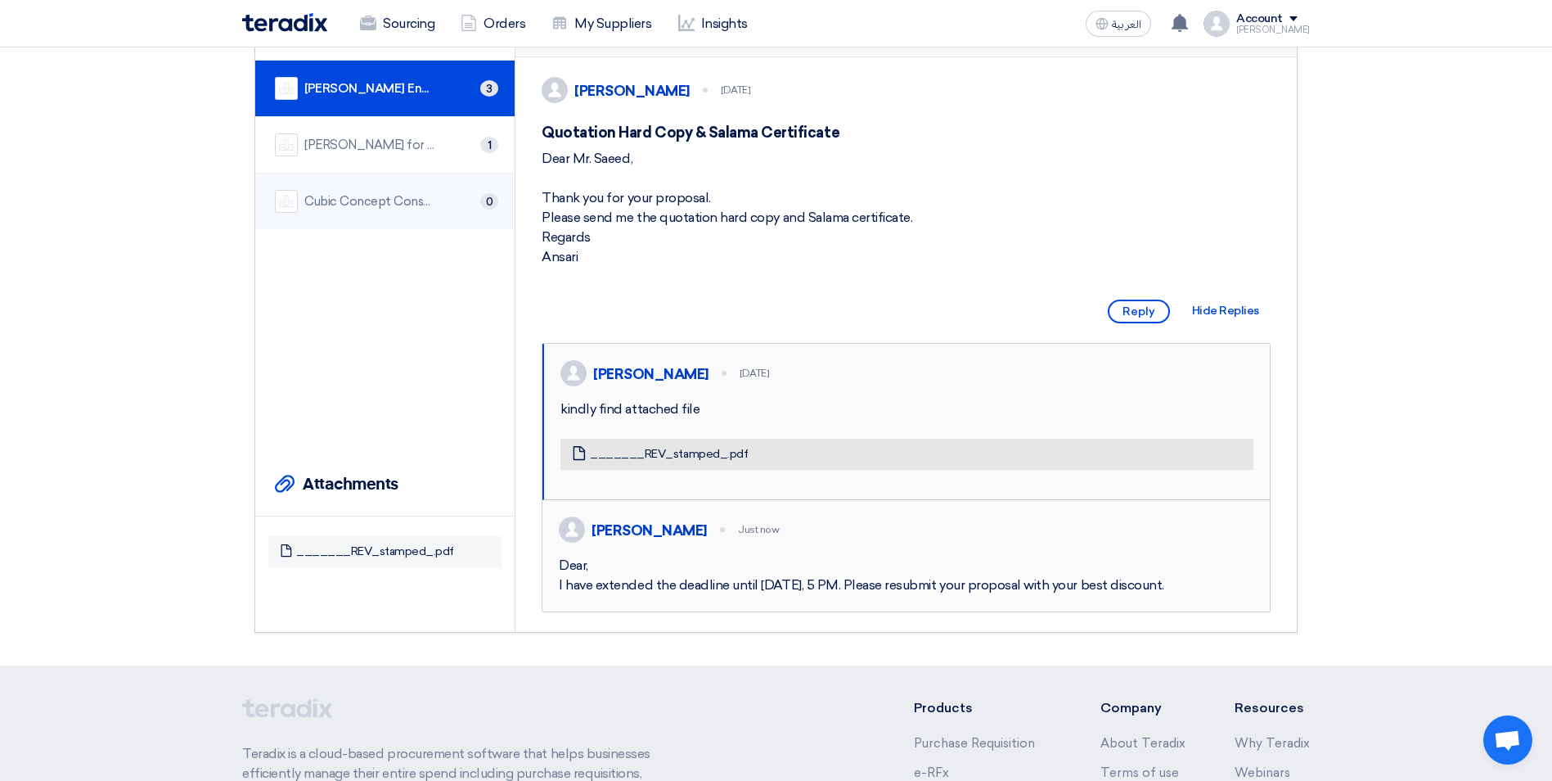
click at [424, 208] on div "Cubic Concept Consulting" at bounding box center [369, 201] width 131 height 19
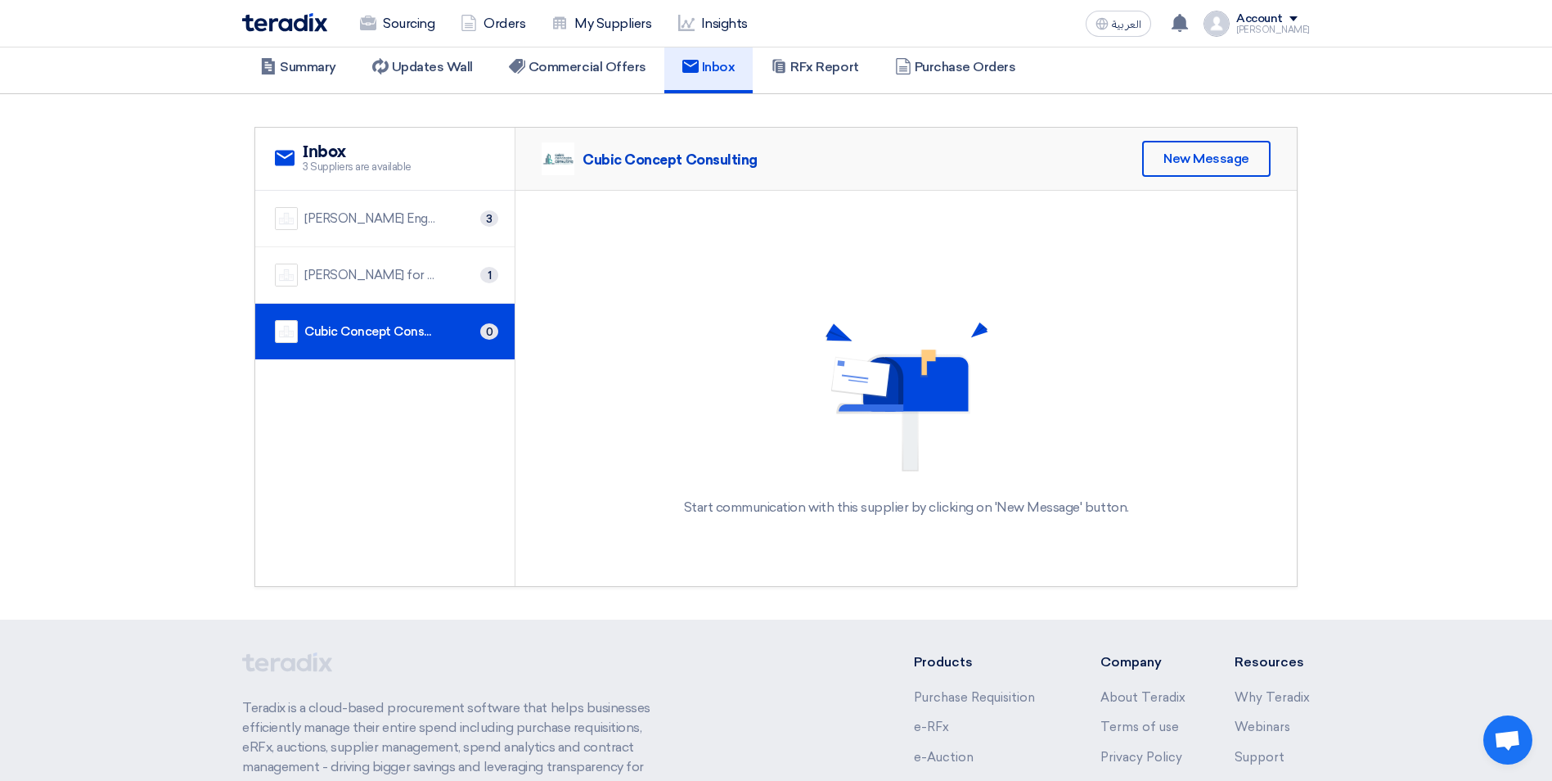
scroll to position [0, 0]
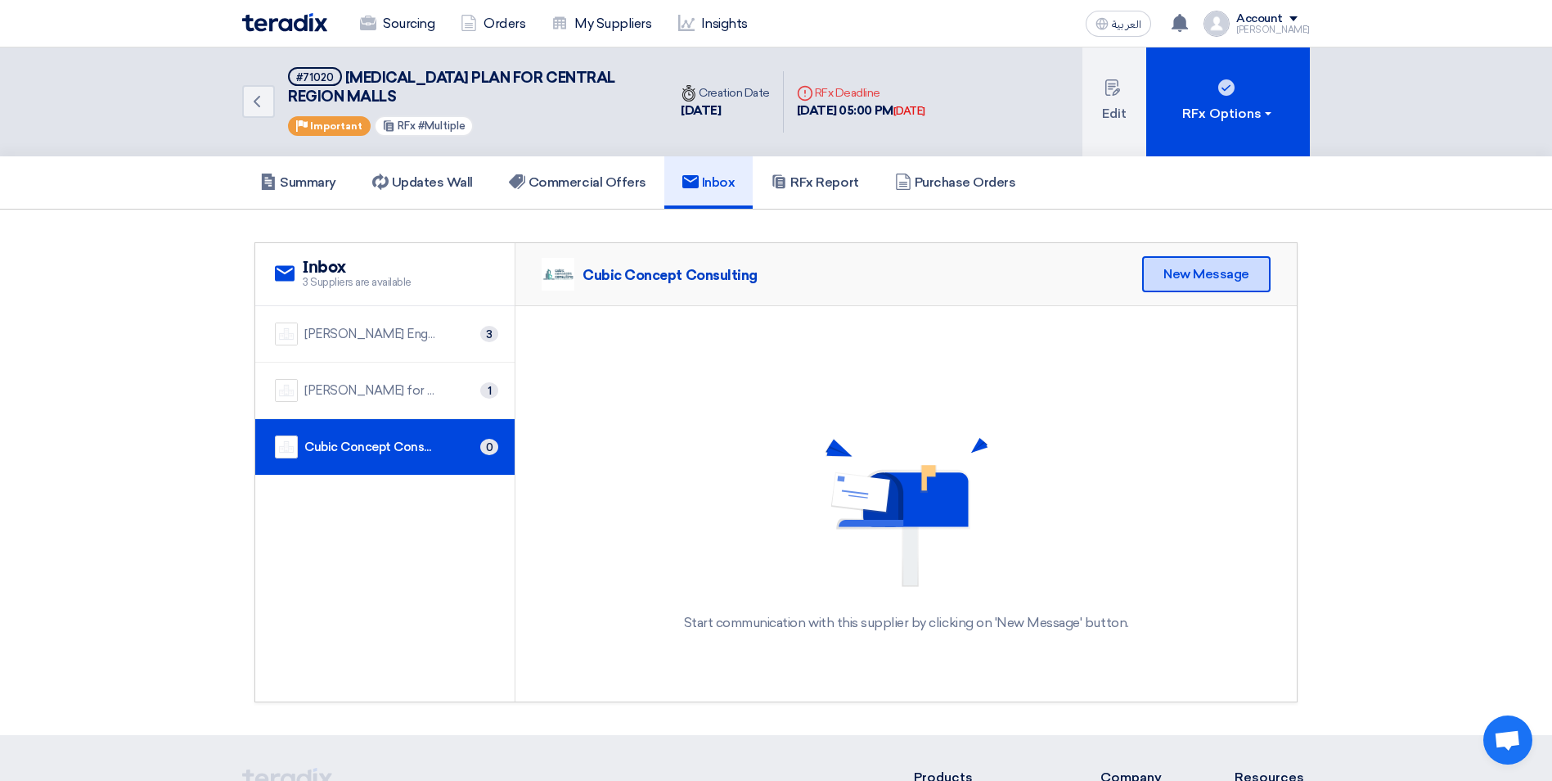
click at [1212, 276] on div "New Message" at bounding box center [1206, 274] width 128 height 36
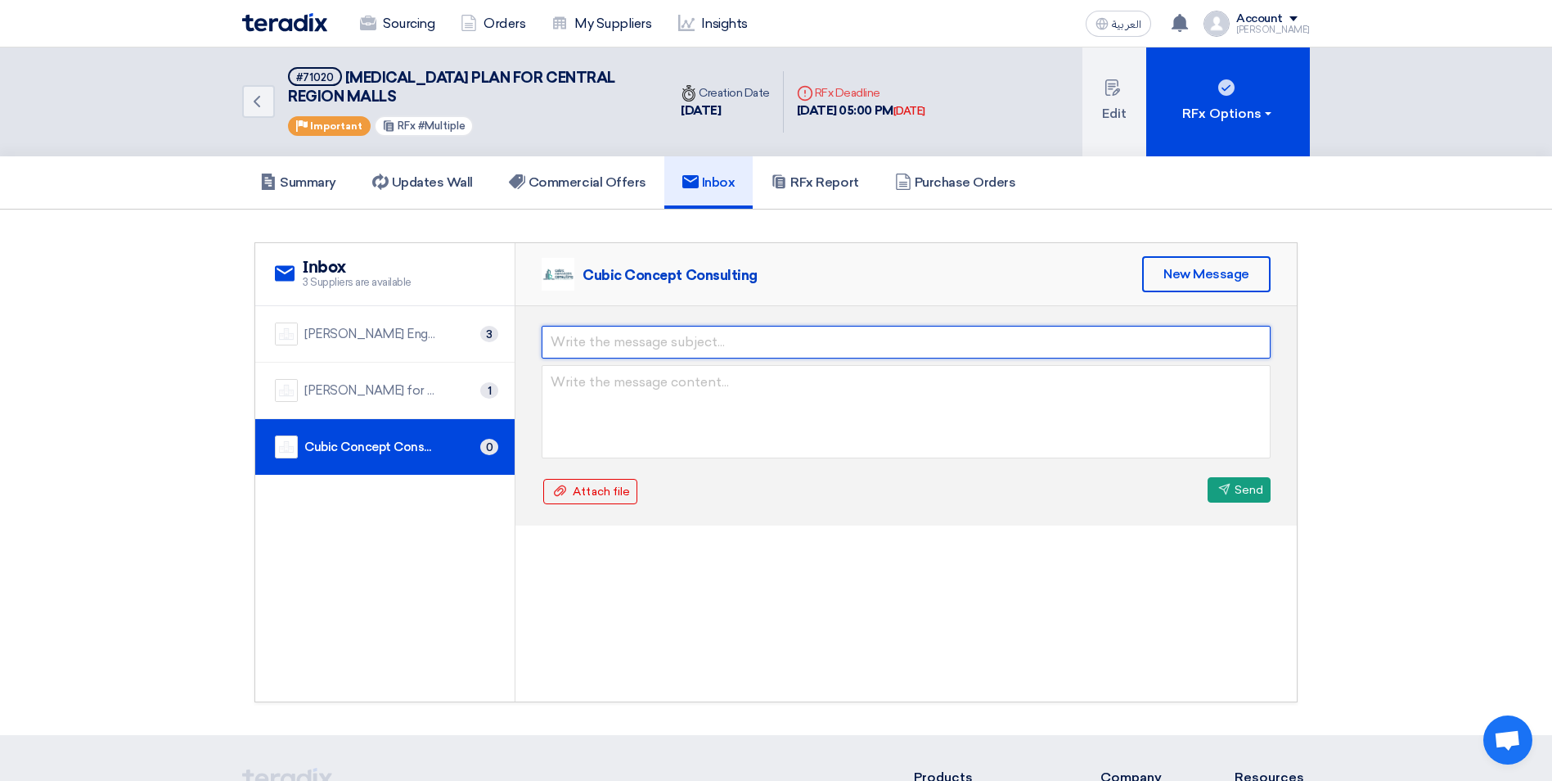
click at [595, 353] on input "text" at bounding box center [906, 342] width 729 height 33
type input "Submission deadline extended, discounted price"
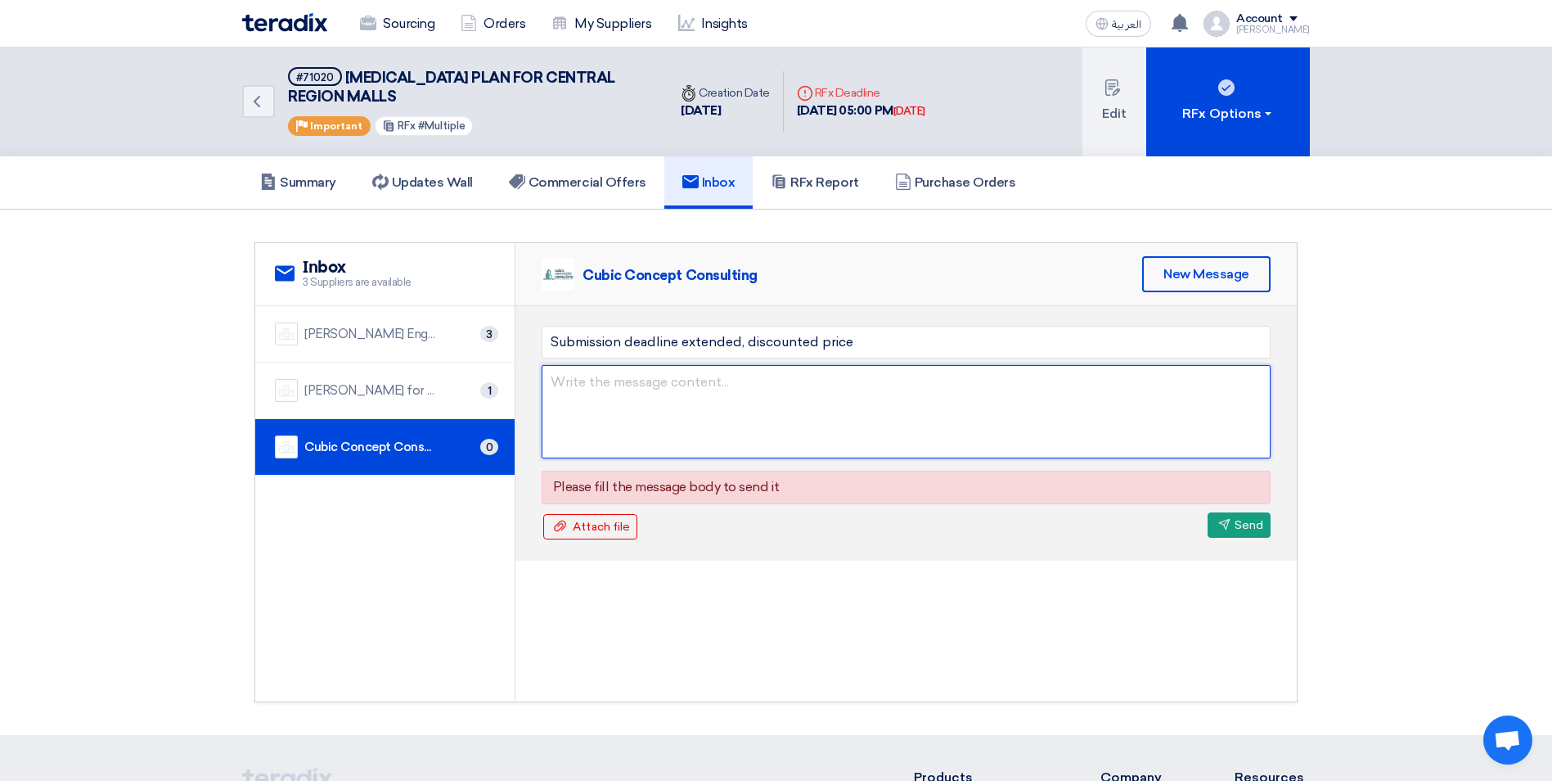
click at [592, 381] on textarea at bounding box center [906, 411] width 729 height 93
paste textarea "Dear, I have extended the deadline until [DATE], 5 PM. Please resubmit your pro…"
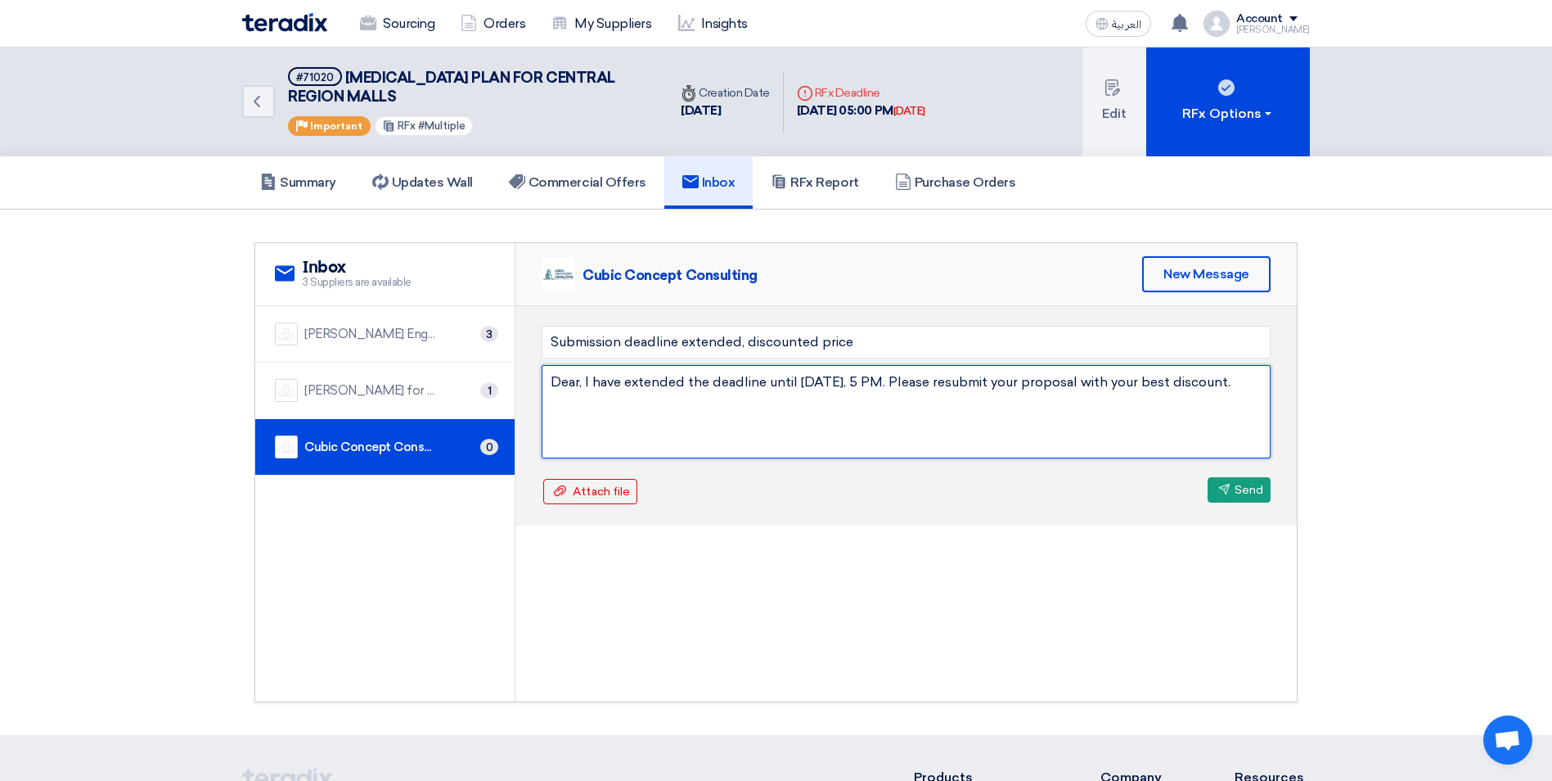
click at [583, 383] on textarea "Dear, I have extended the deadline until [DATE], 5 PM. Please resubmit your pro…" at bounding box center [906, 411] width 729 height 93
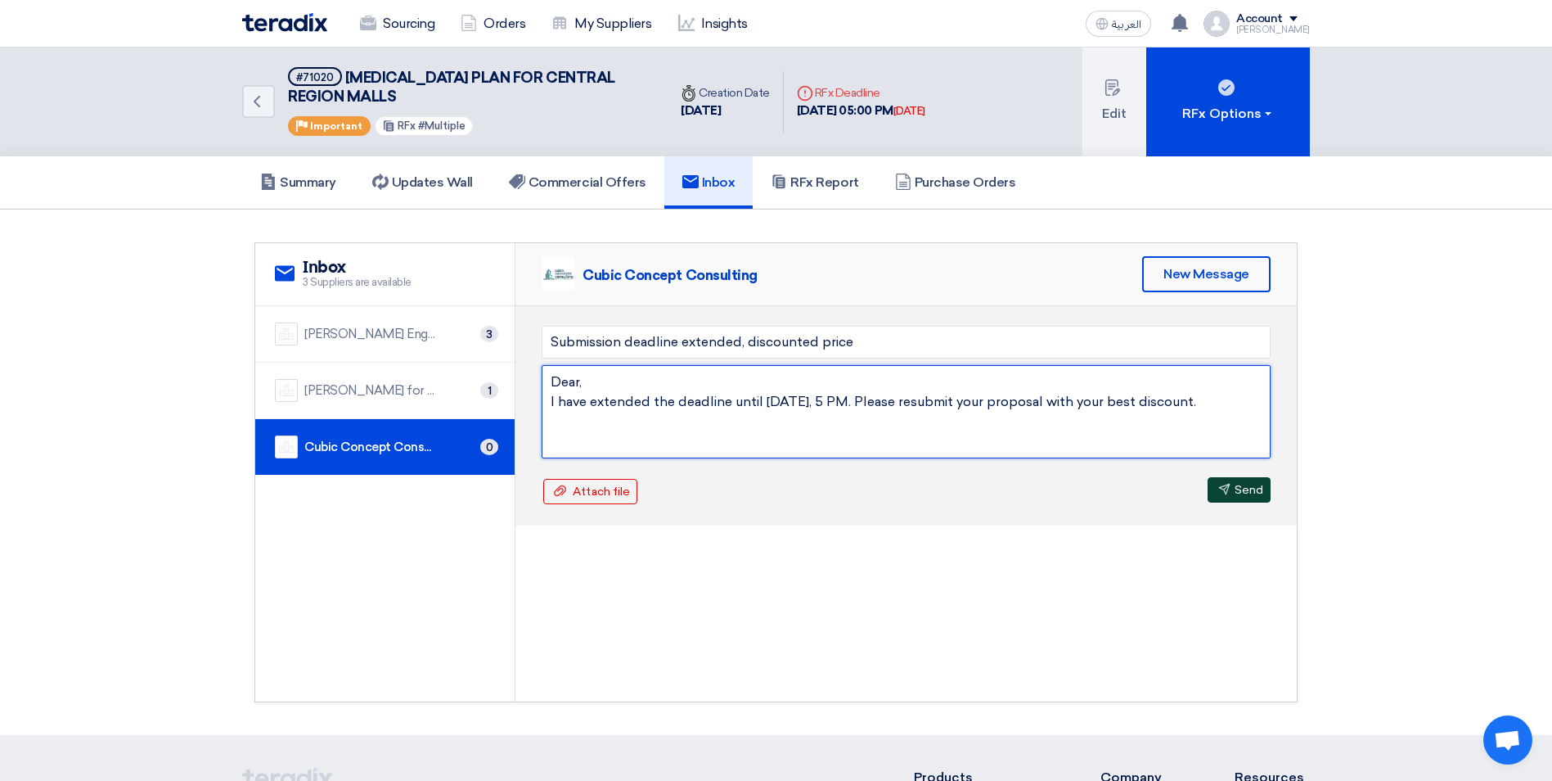
type textarea "Dear, I have extended the deadline until [DATE], 5 PM. Please resubmit your pro…"
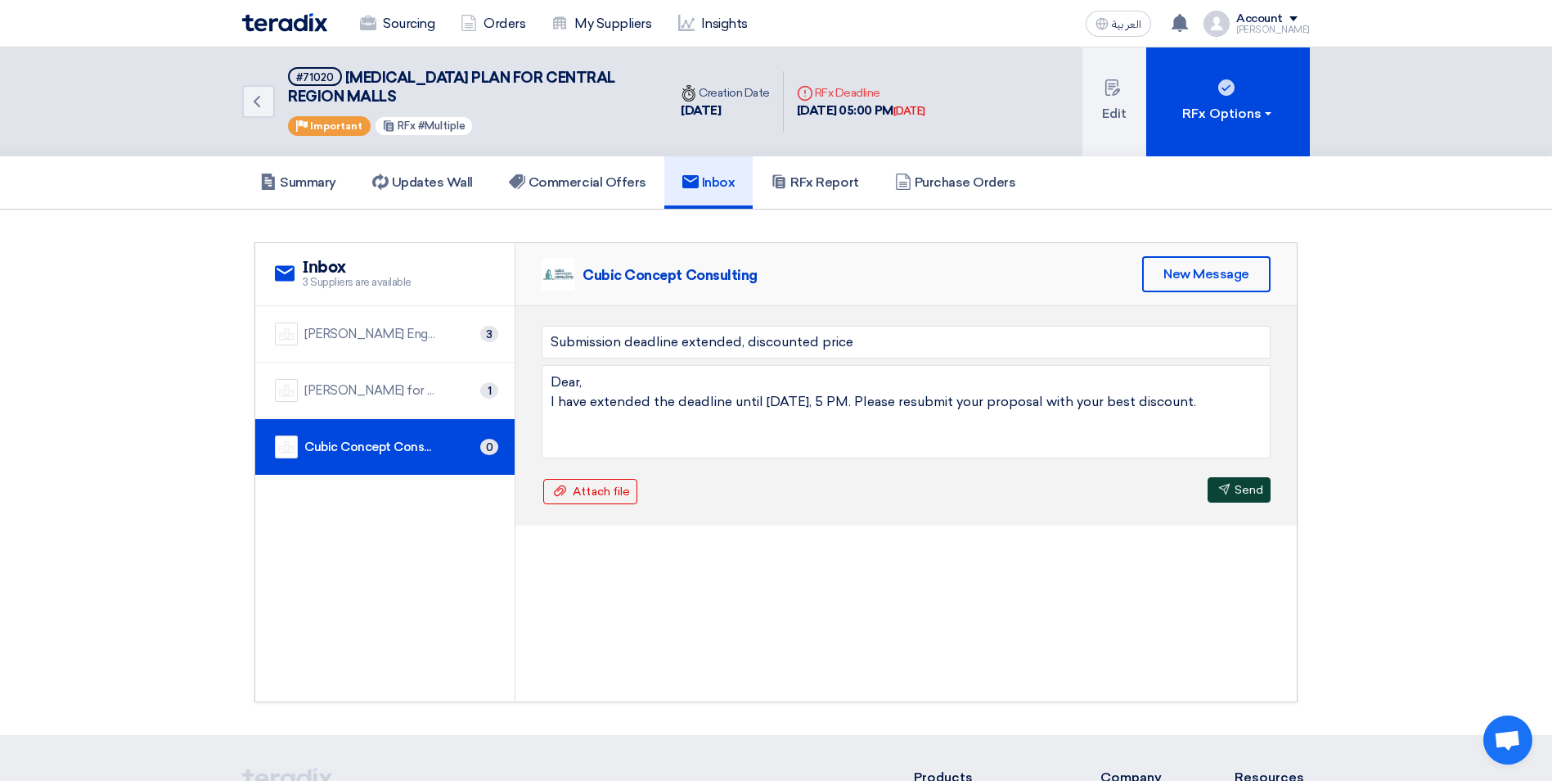
click at [1237, 493] on button "Send Send" at bounding box center [1239, 489] width 63 height 25
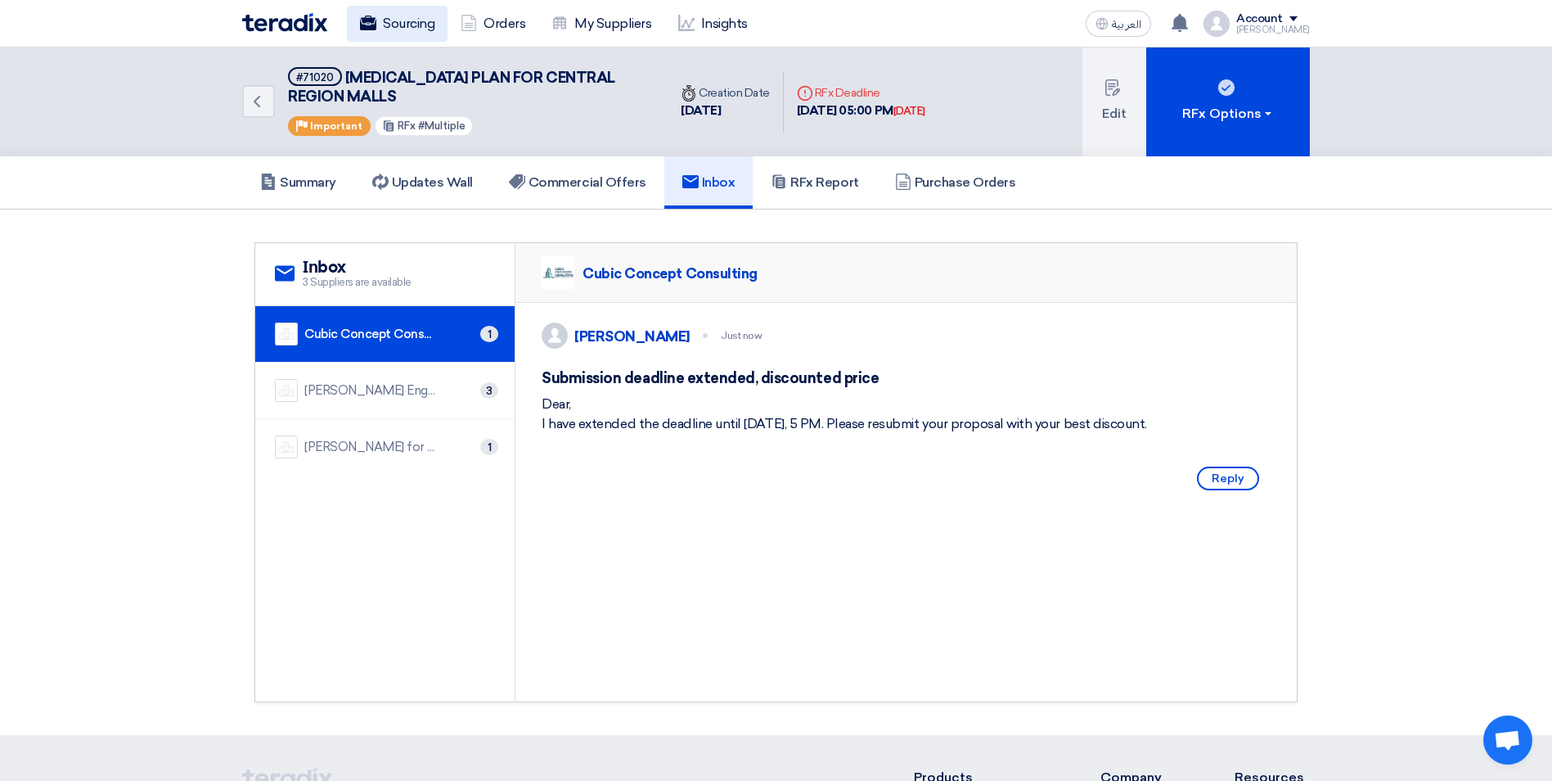
click at [381, 24] on link "Sourcing" at bounding box center [397, 24] width 101 height 36
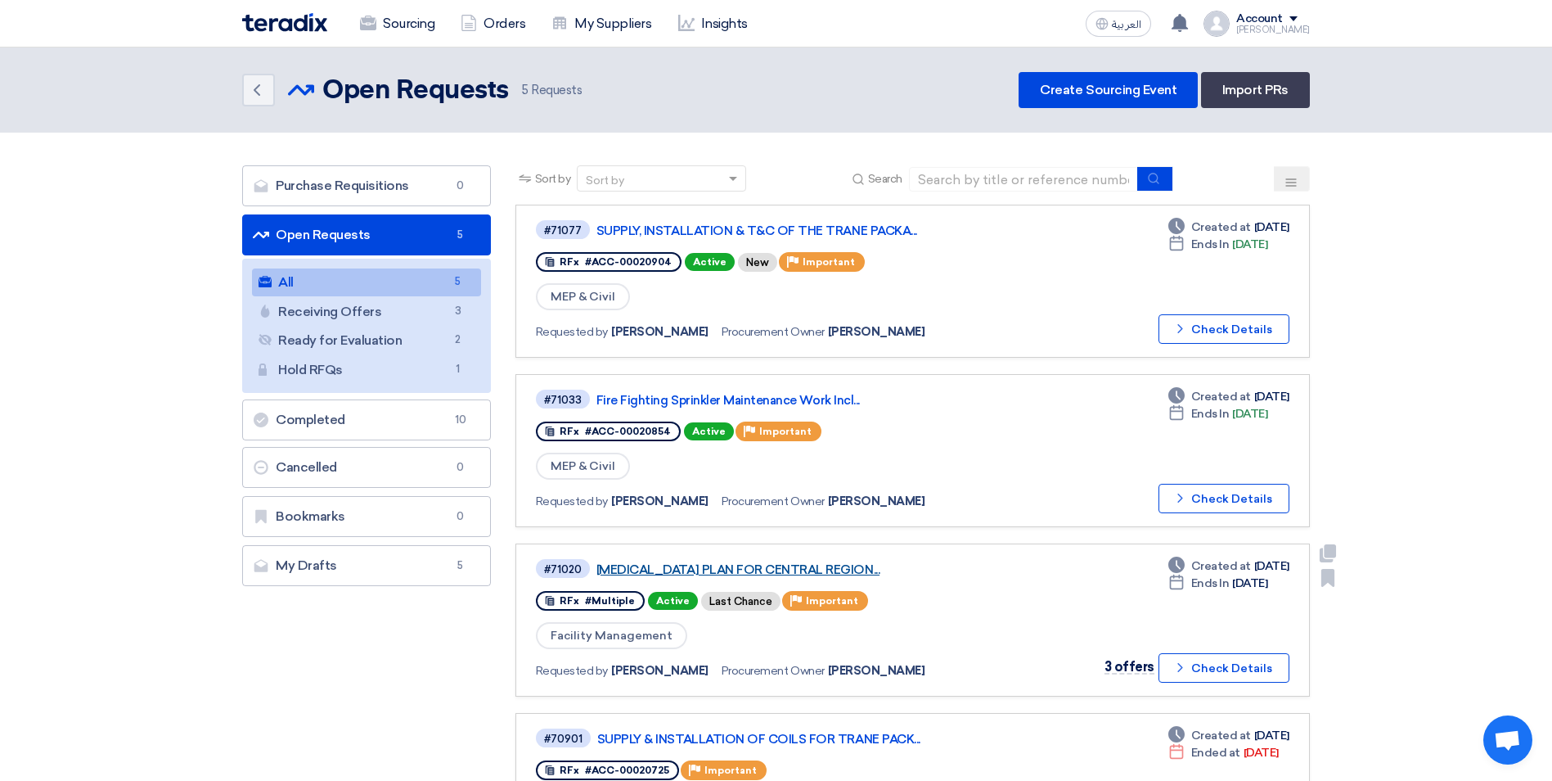
click at [820, 569] on link "[MEDICAL_DATA] PLAN FOR CENTRAL REGION..." at bounding box center [801, 569] width 409 height 15
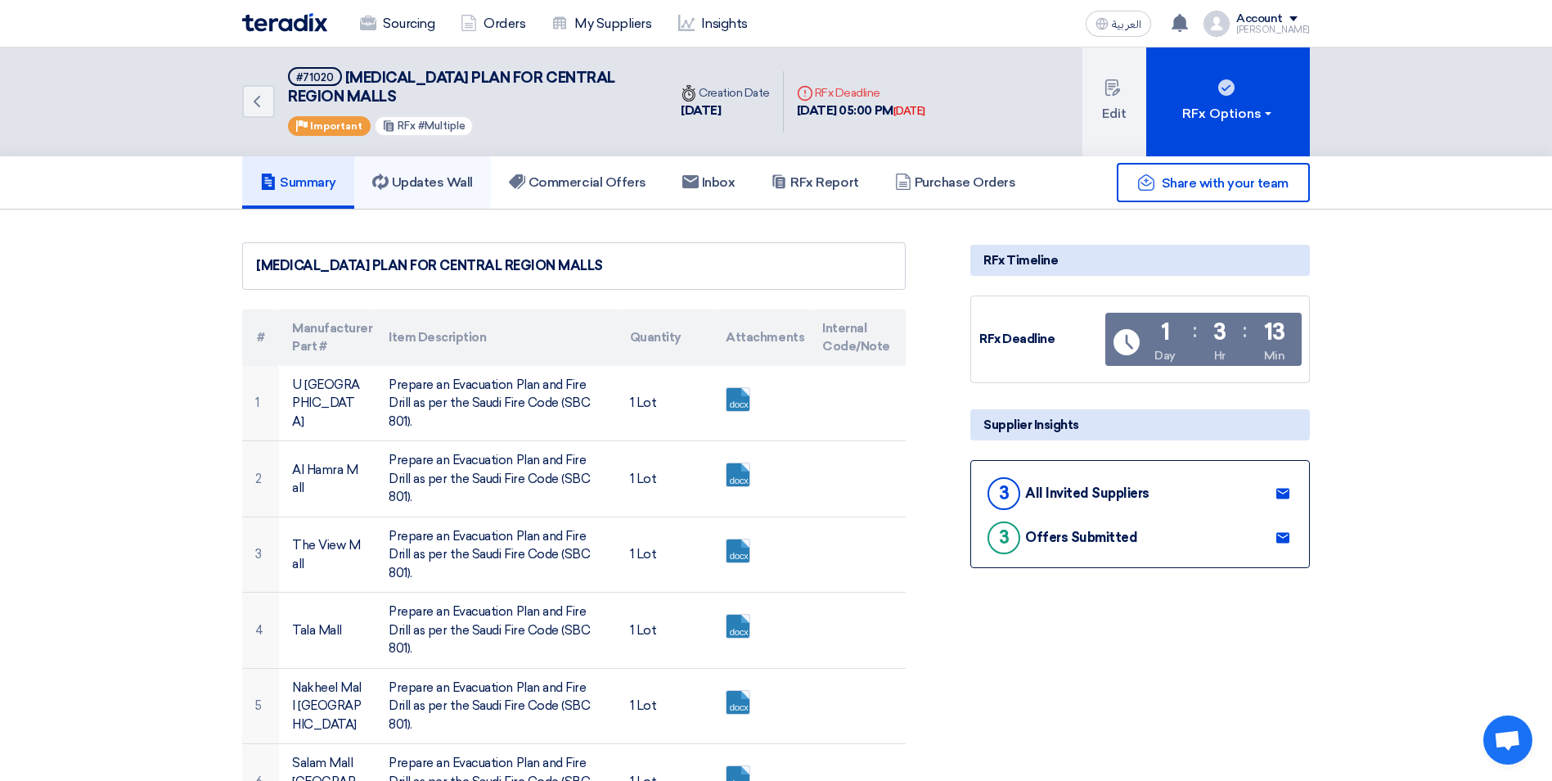
click at [444, 185] on h5 "Updates Wall" at bounding box center [422, 182] width 101 height 16
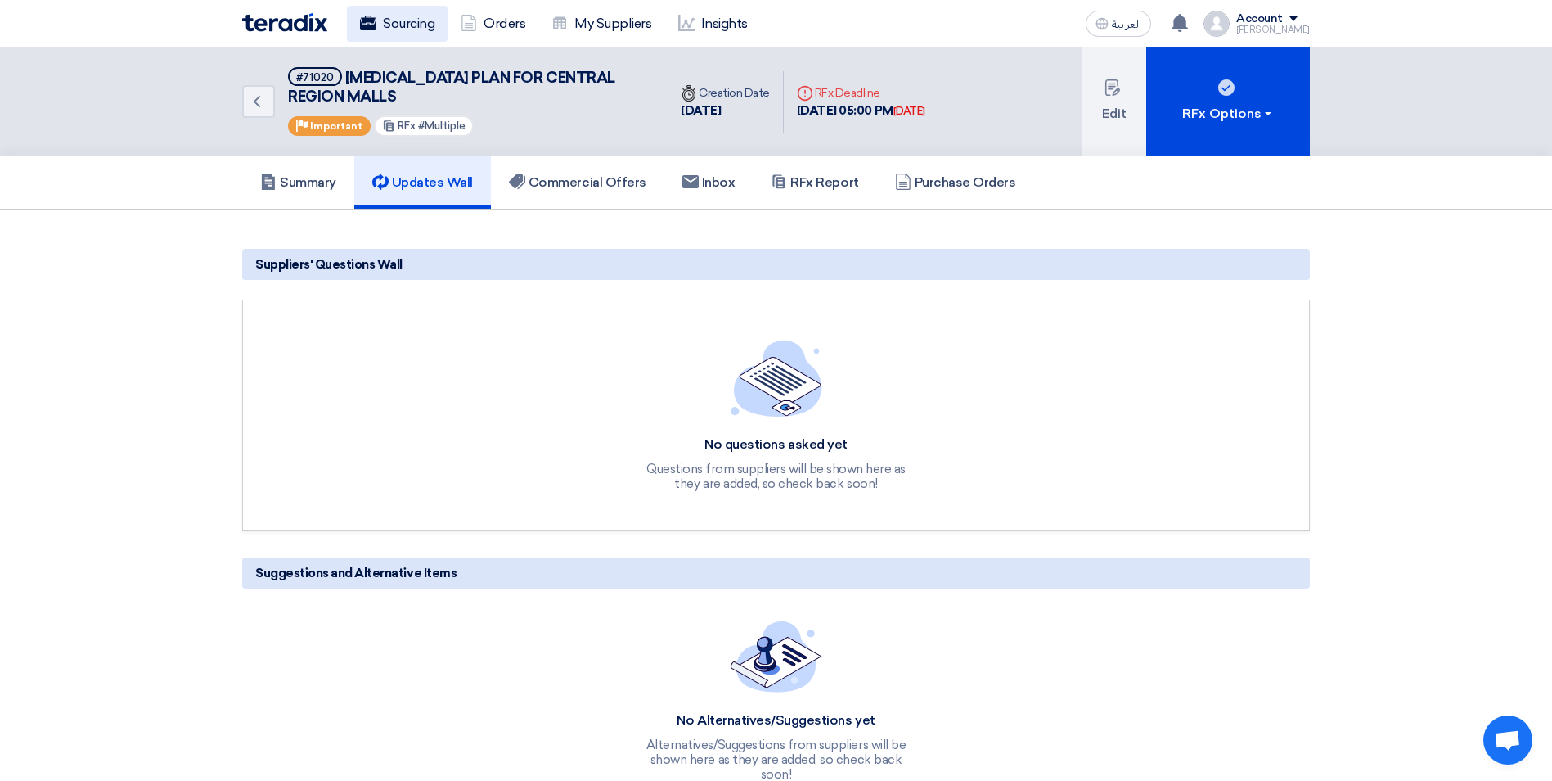
click at [417, 27] on link "Sourcing" at bounding box center [397, 24] width 101 height 36
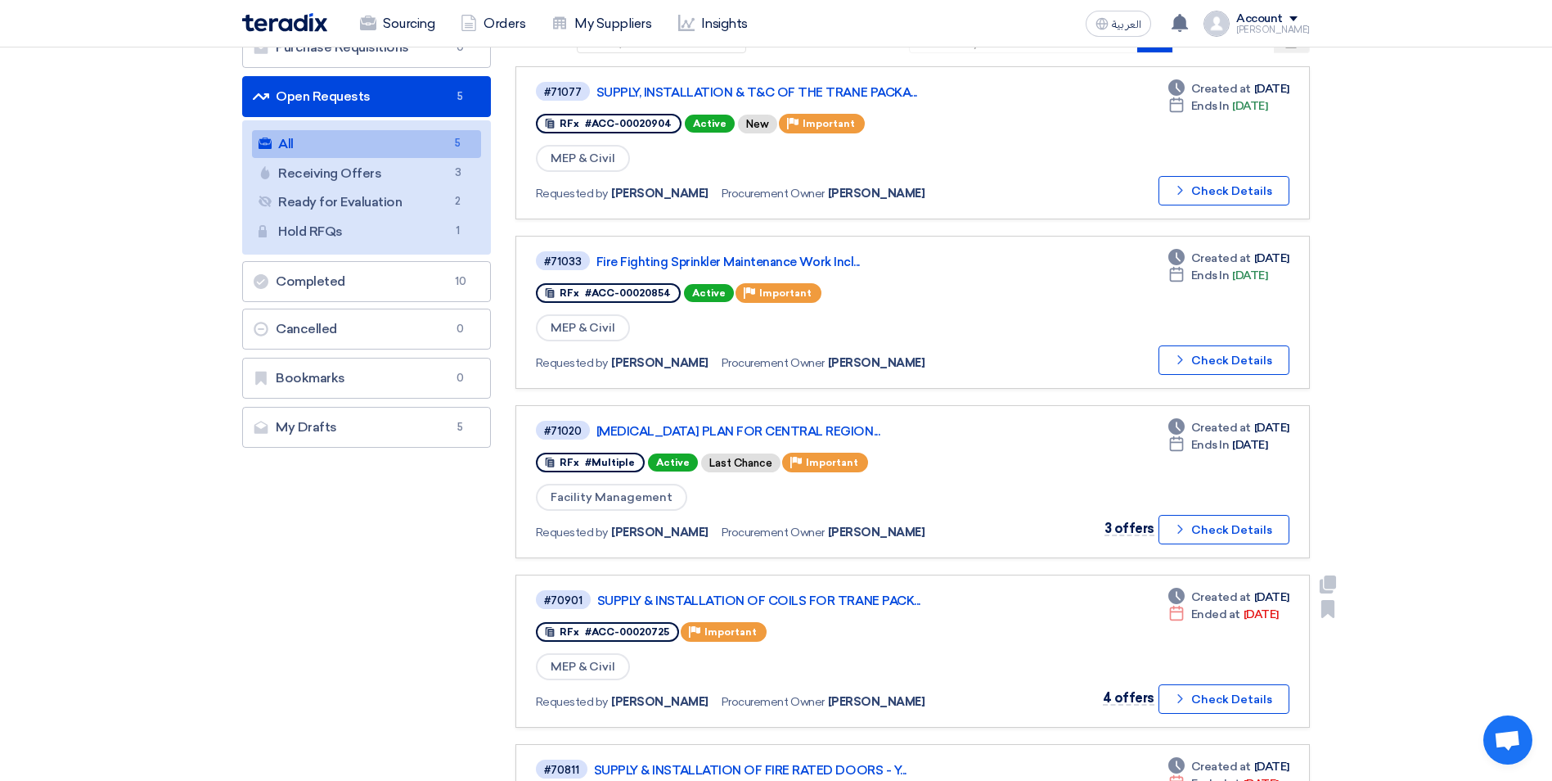
scroll to position [164, 0]
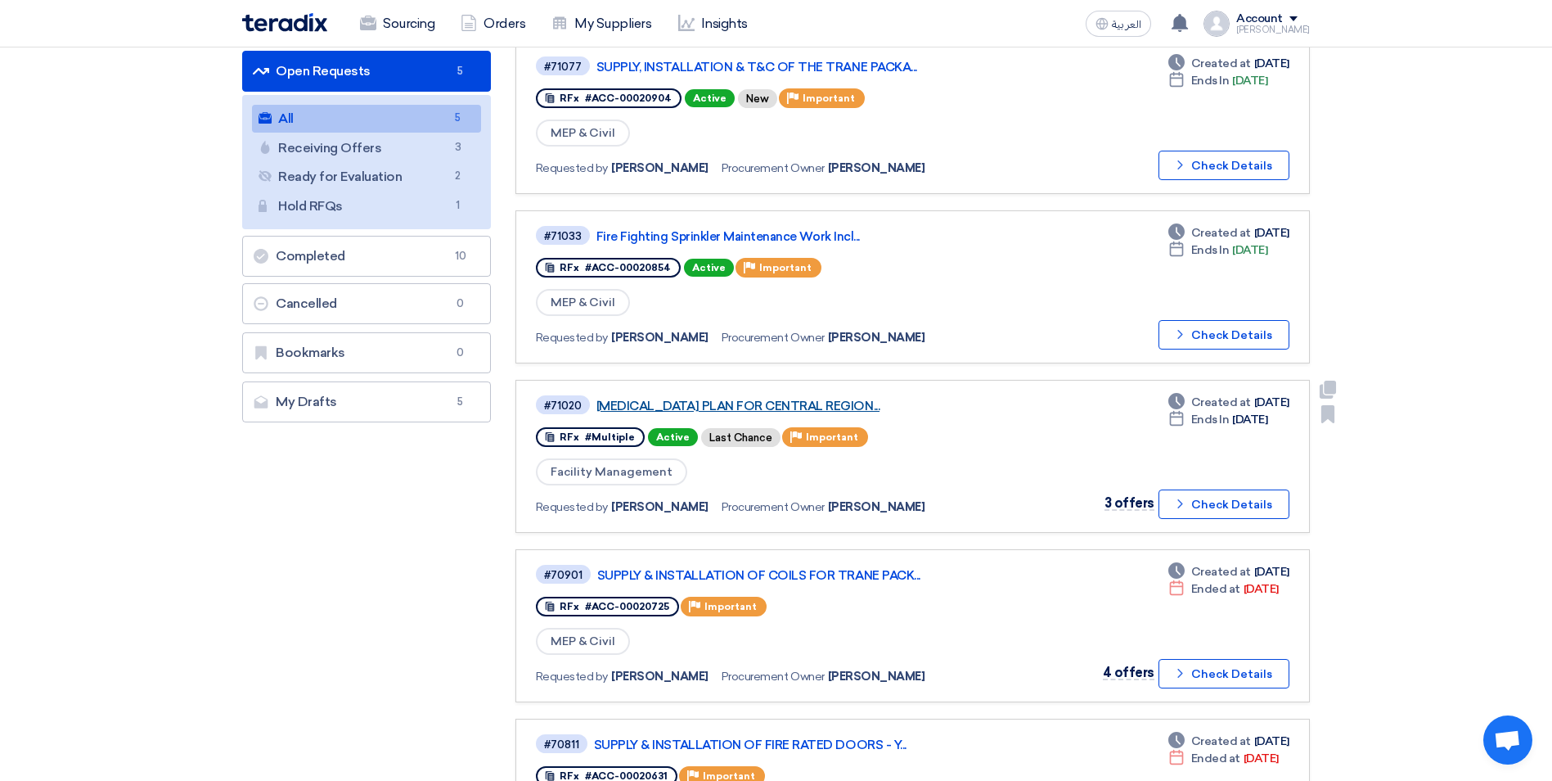
click at [854, 400] on link "[MEDICAL_DATA] PLAN FOR CENTRAL REGION..." at bounding box center [801, 406] width 409 height 15
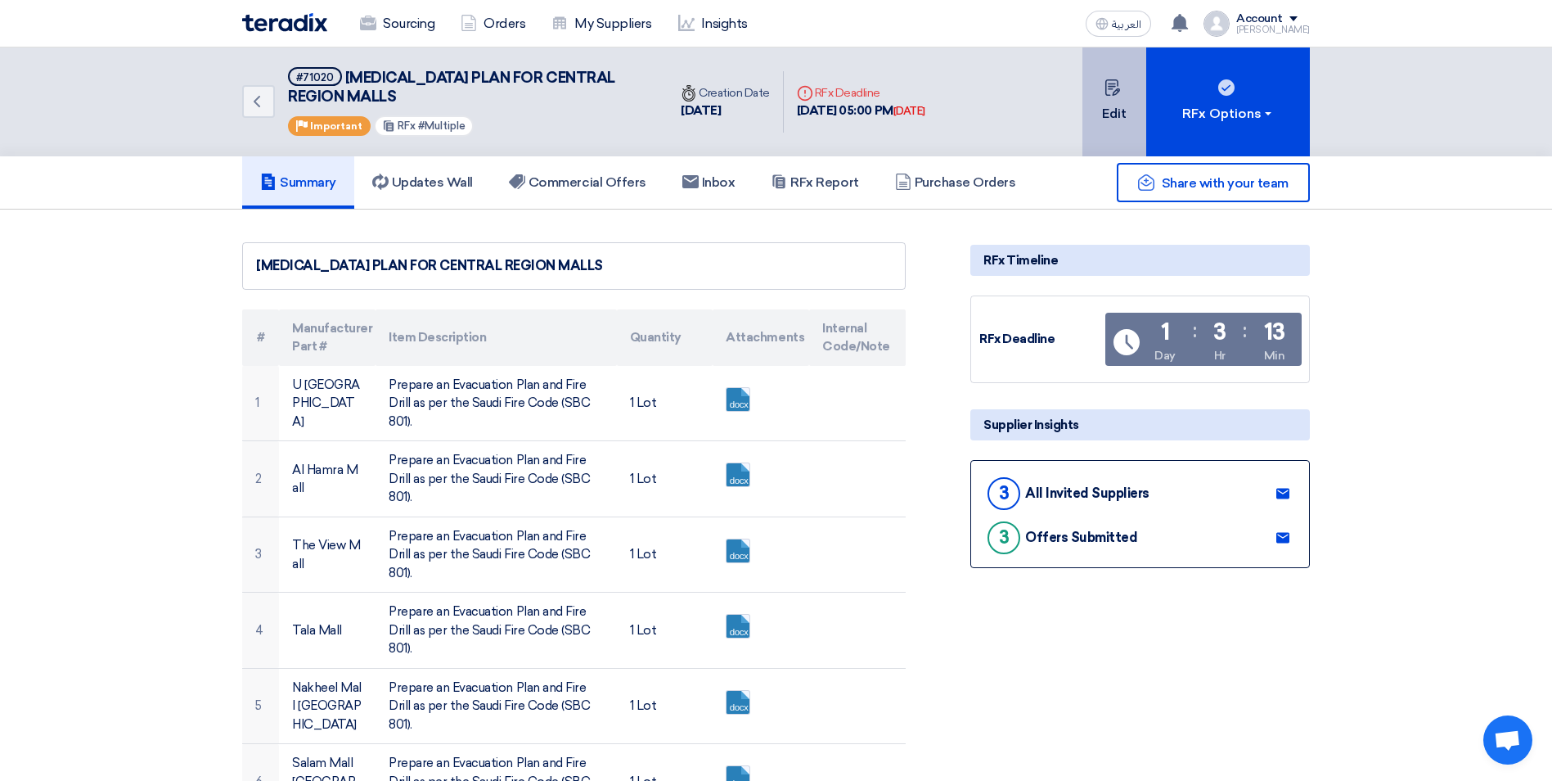
click at [1119, 128] on button "Edit" at bounding box center [1115, 101] width 64 height 109
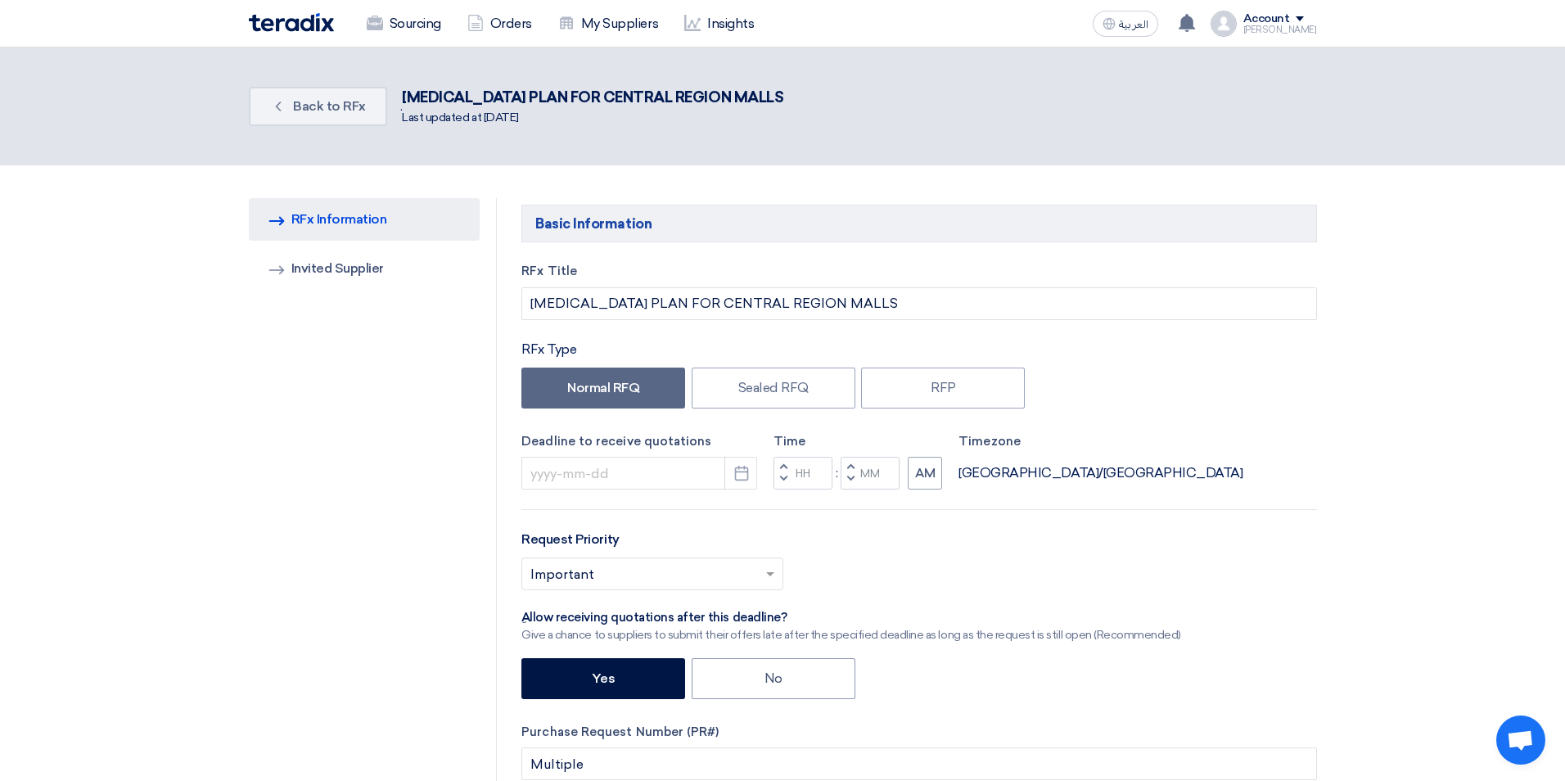
type input "[DATE]"
type input "05"
type input "00"
click at [755, 674] on label "No" at bounding box center [767, 678] width 164 height 41
click at [758, 674] on input "No" at bounding box center [763, 677] width 11 height 11
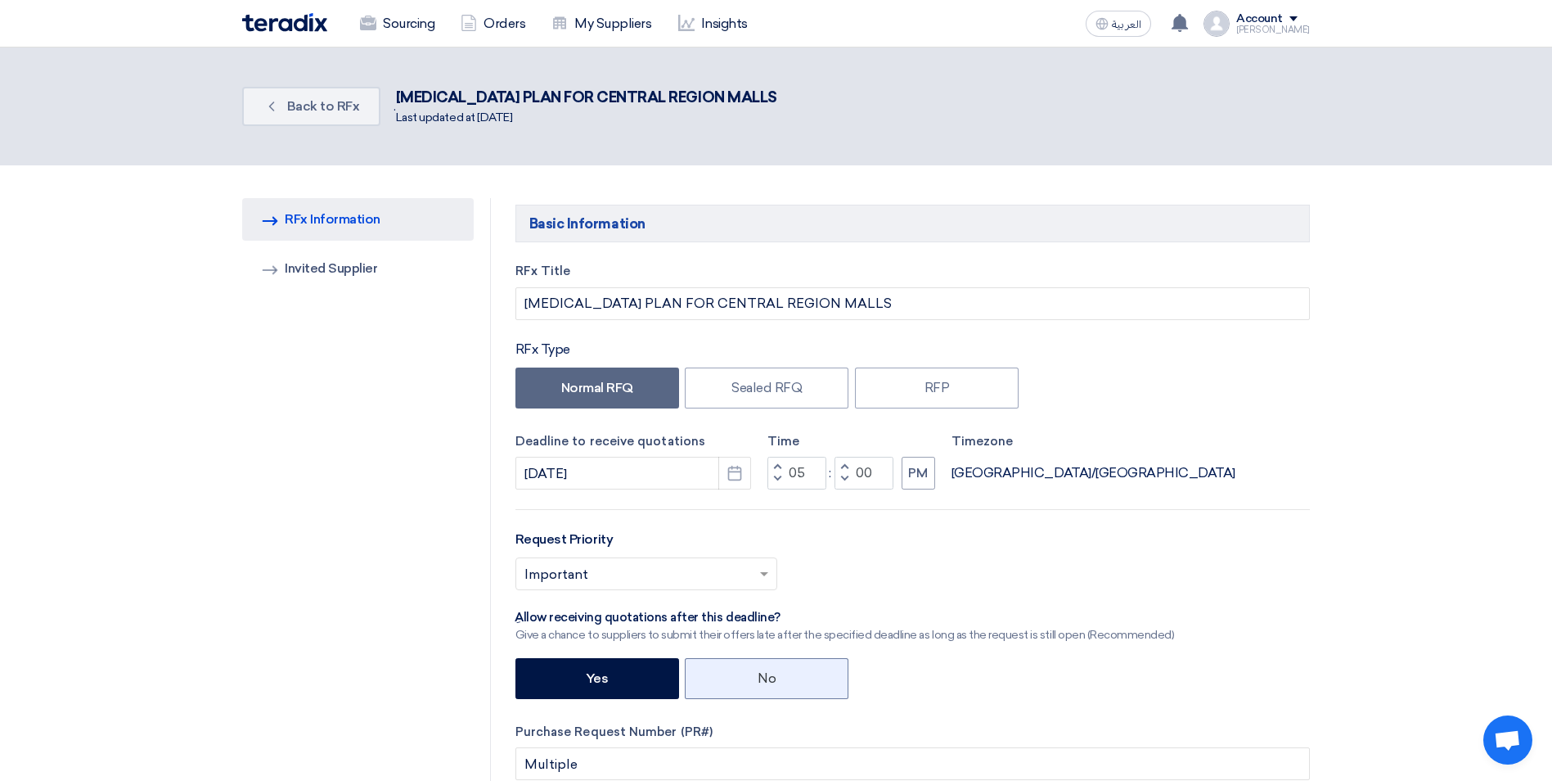
radio input "true"
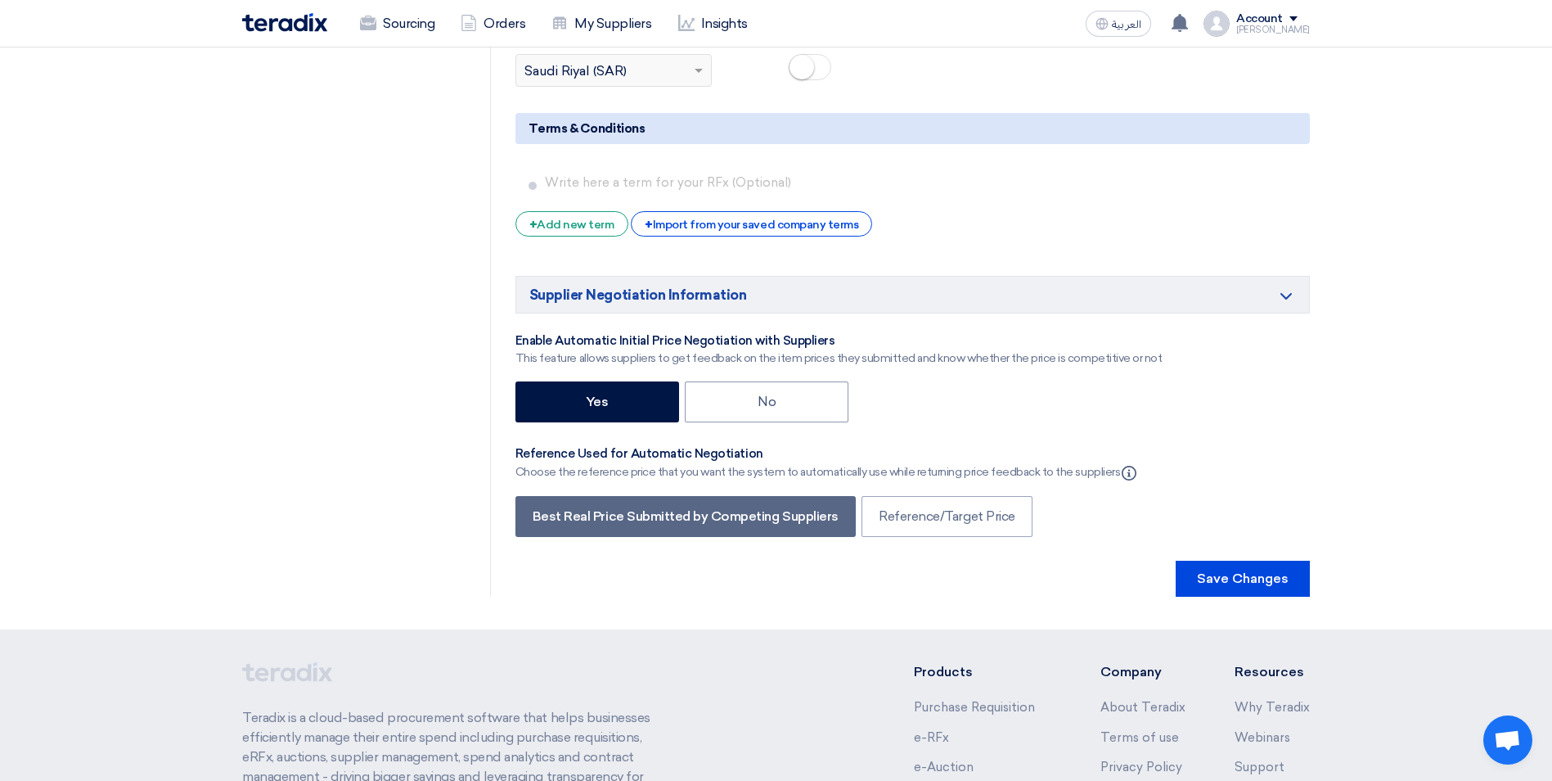
scroll to position [3255, 0]
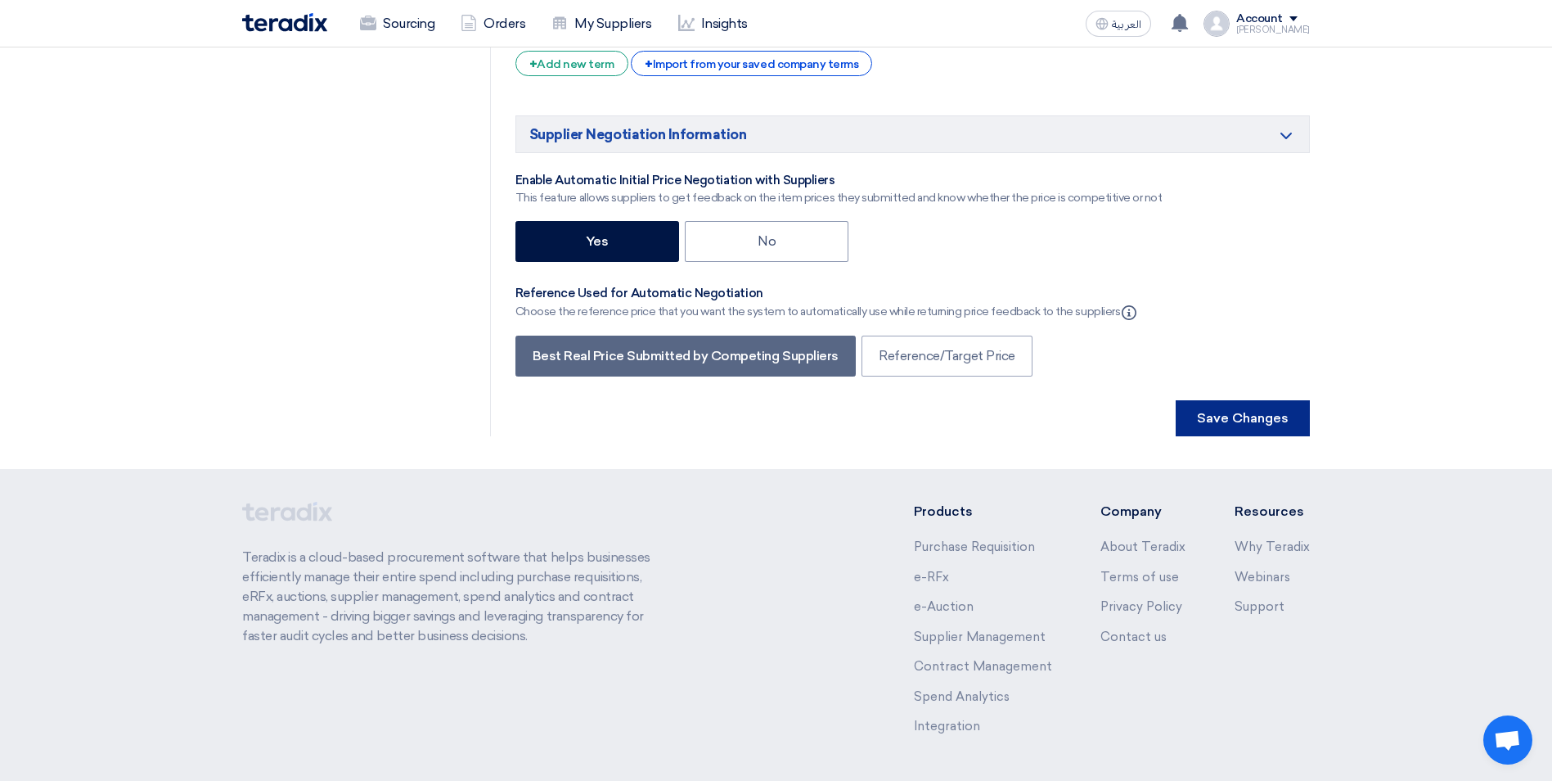
click at [1241, 400] on button "Save Changes" at bounding box center [1243, 418] width 134 height 36
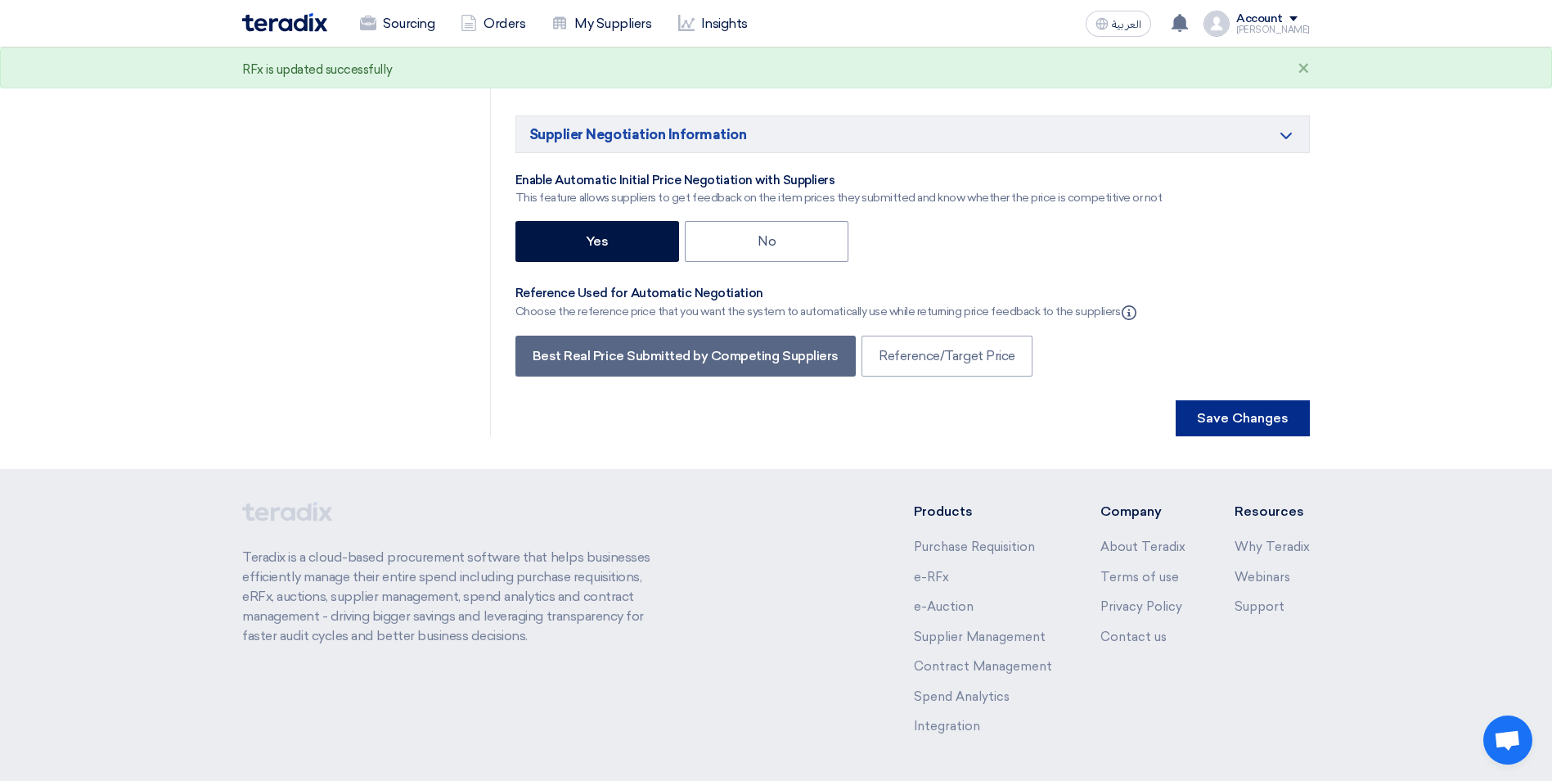
scroll to position [0, 0]
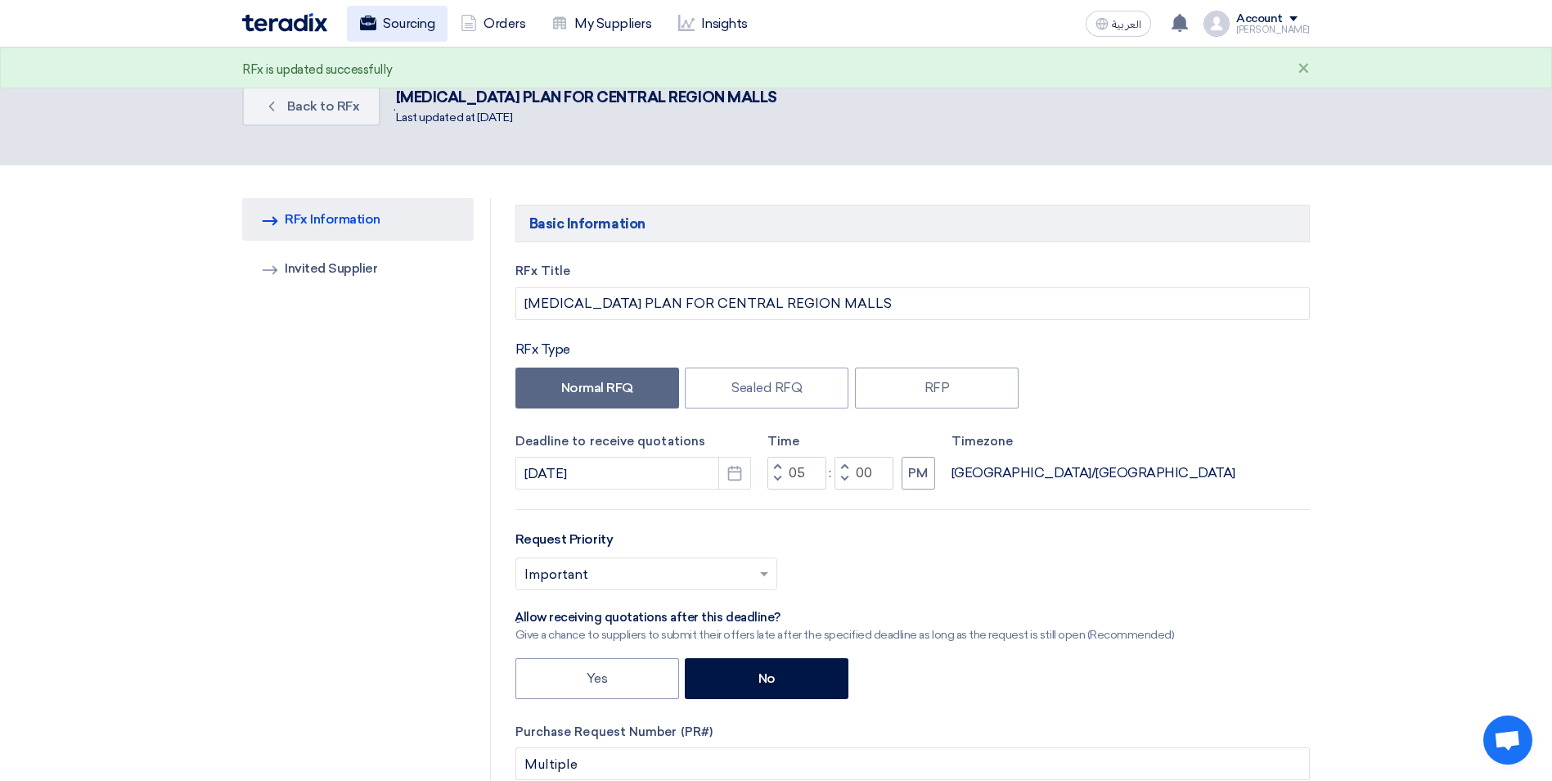
click at [421, 26] on link "Sourcing" at bounding box center [397, 24] width 101 height 36
